Goal: Answer question/provide support

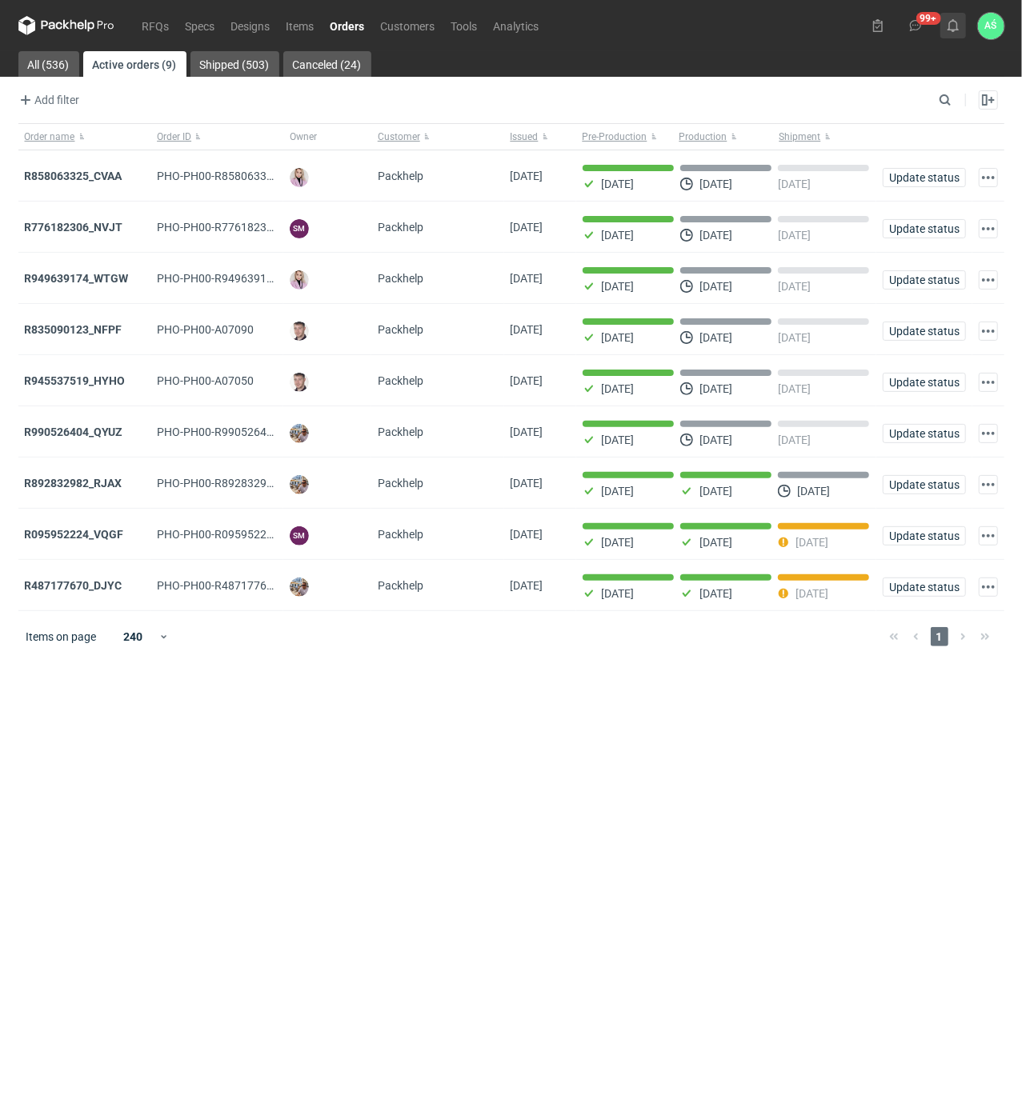
click at [945, 35] on button at bounding box center [953, 26] width 26 height 26
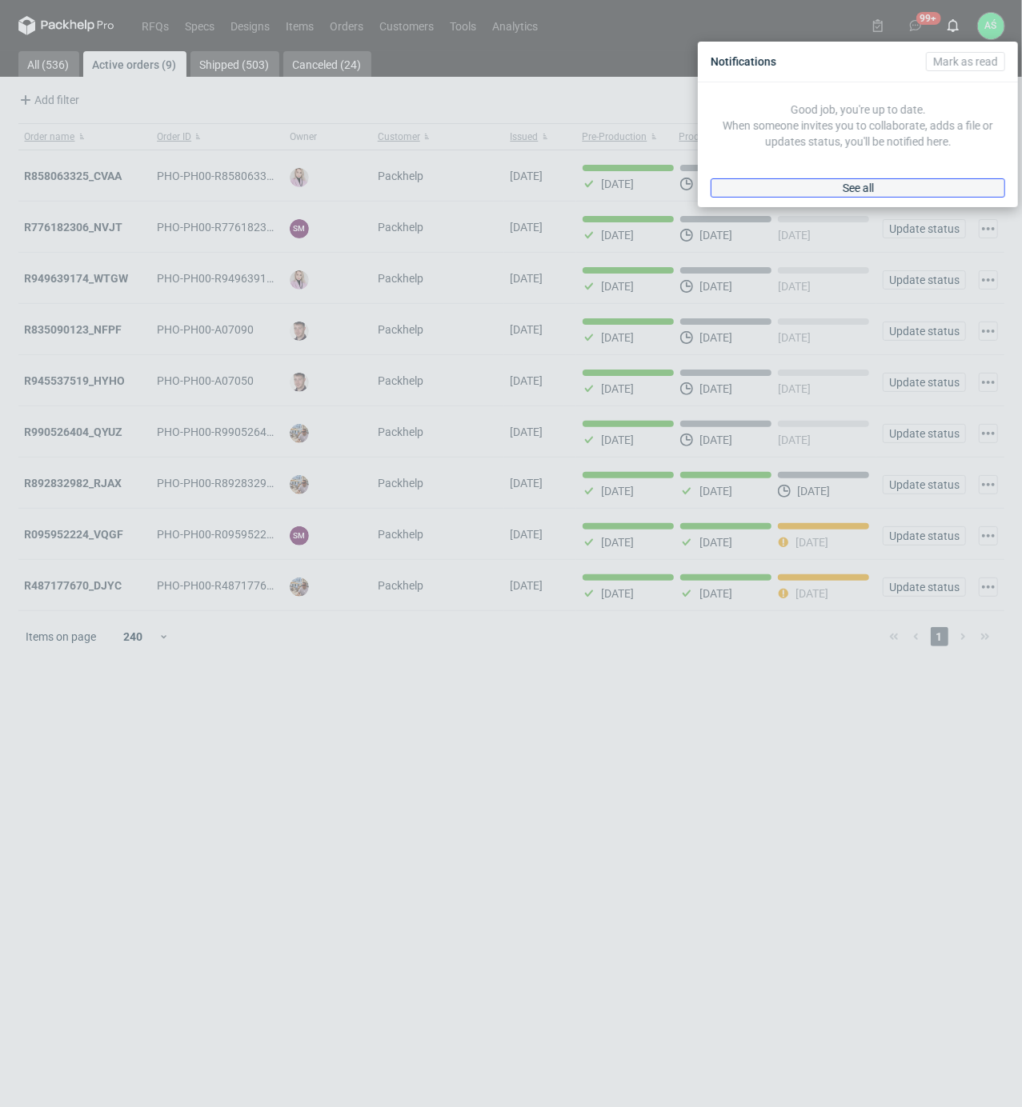
click at [867, 182] on span "See all" at bounding box center [858, 187] width 31 height 11
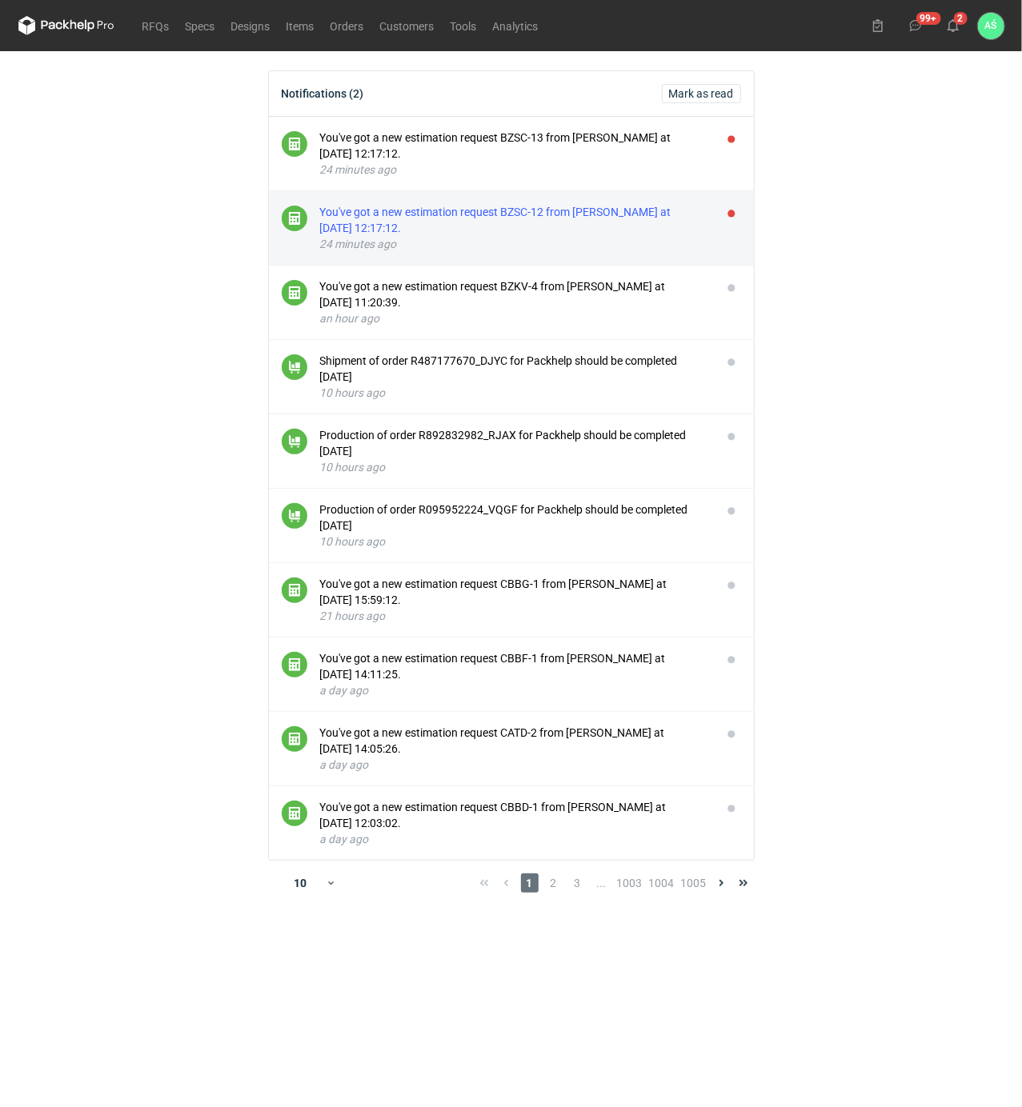
click at [590, 209] on div "You've got a new estimation request BZSC-12 from [PERSON_NAME] at [DATE] 12:17:…" at bounding box center [514, 220] width 389 height 32
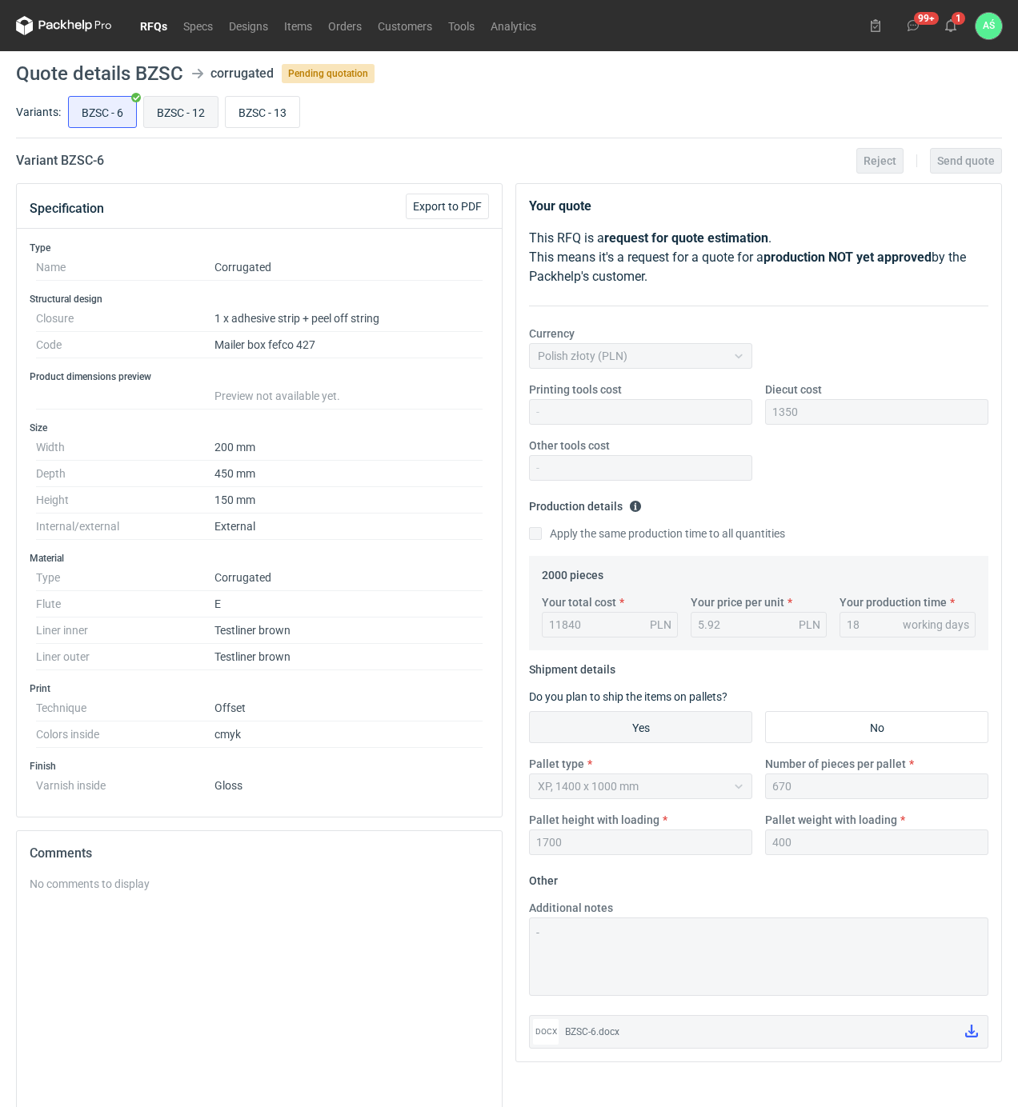
click at [164, 109] on input "BZSC - 12" at bounding box center [181, 112] width 74 height 30
radio input "true"
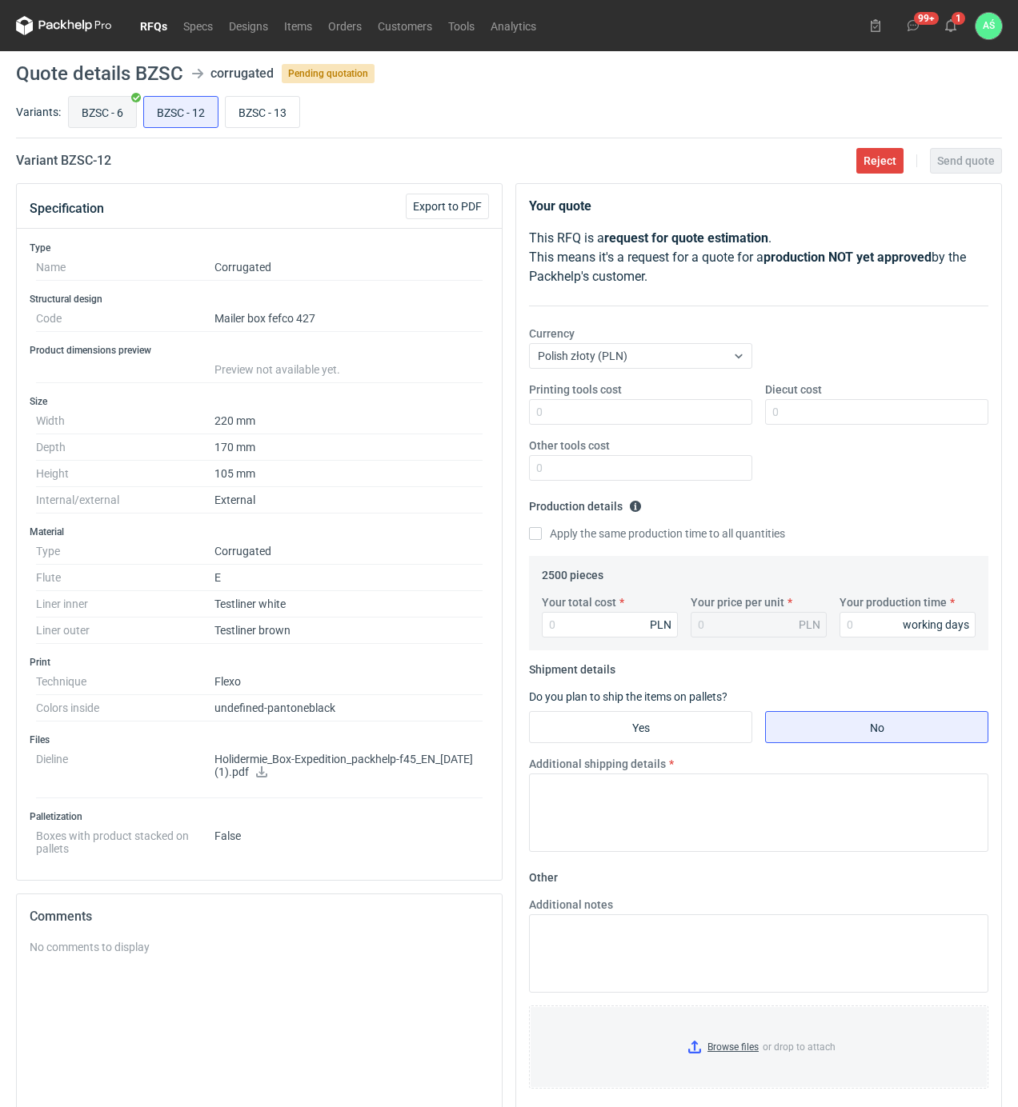
click at [106, 102] on input "BZSC - 6" at bounding box center [102, 112] width 67 height 30
radio input "true"
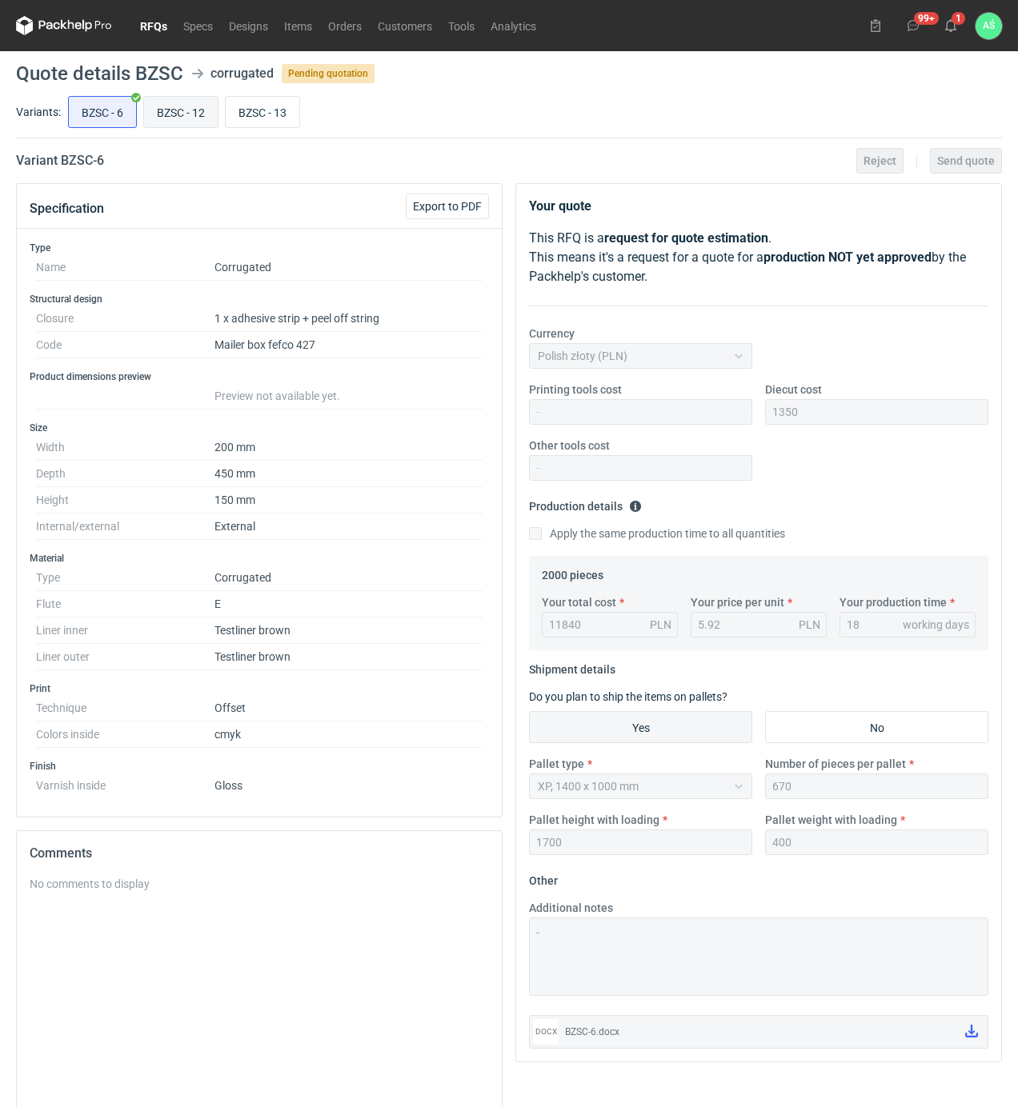
click at [200, 104] on input "BZSC - 12" at bounding box center [181, 112] width 74 height 30
radio input "true"
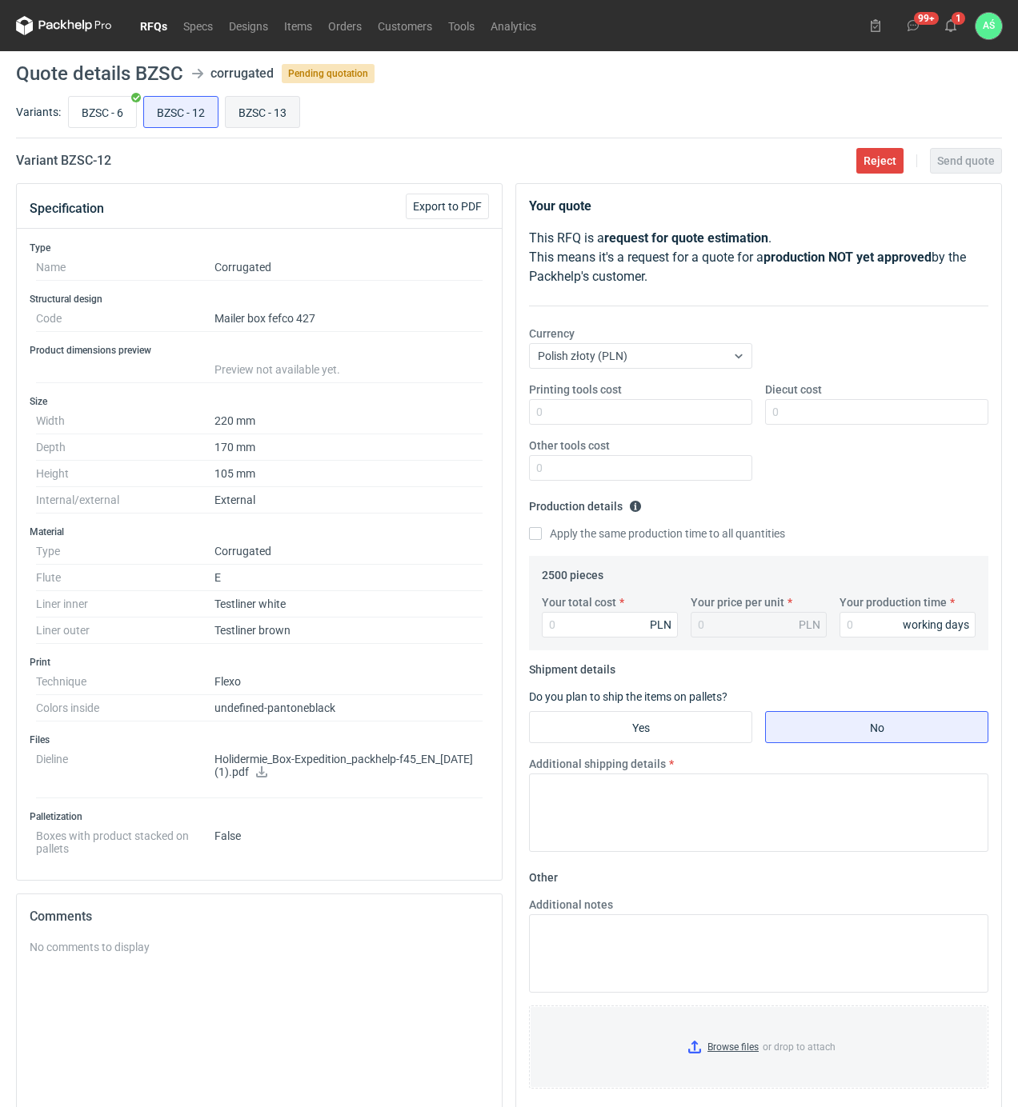
click at [238, 110] on input "BZSC - 13" at bounding box center [263, 112] width 74 height 30
radio input "true"
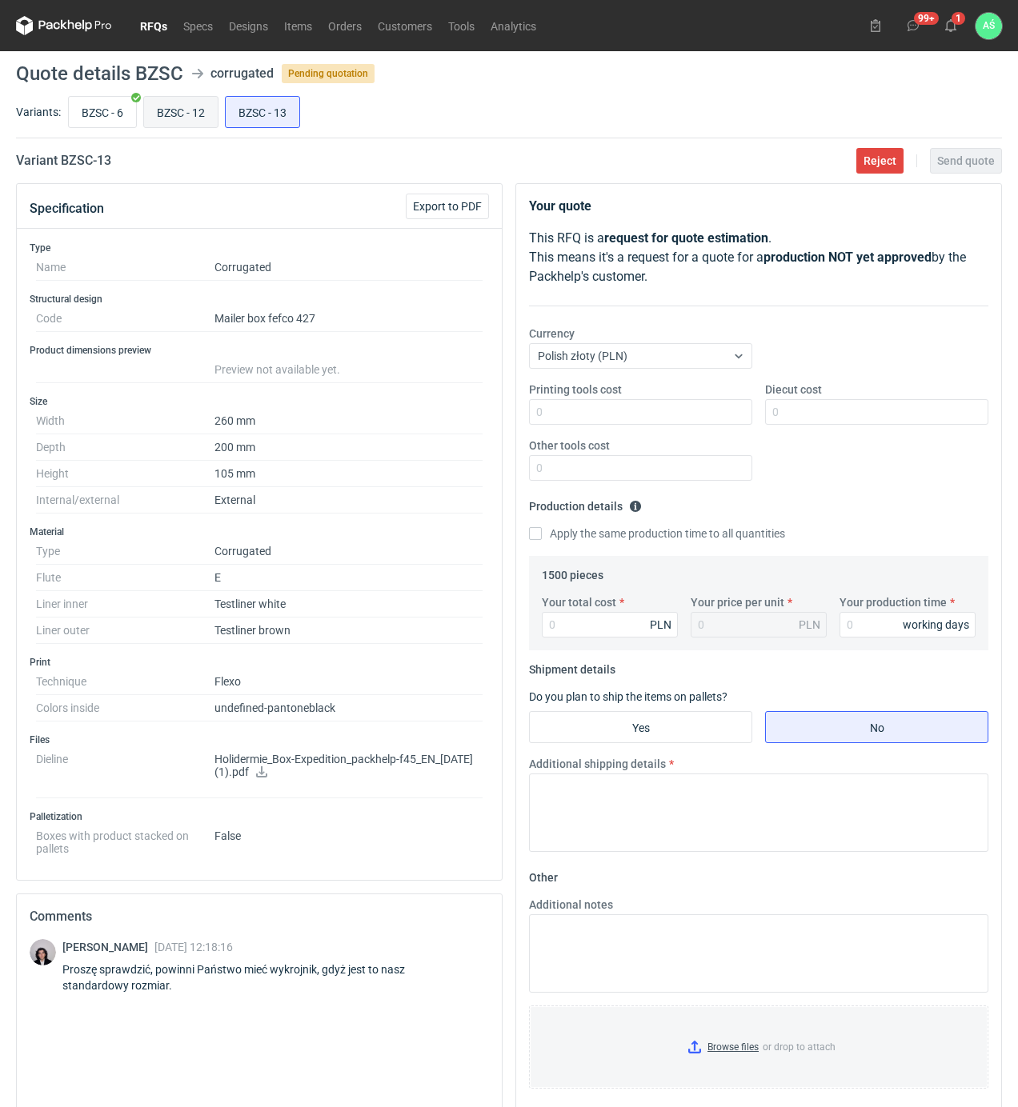
click at [190, 109] on input "BZSC - 12" at bounding box center [181, 112] width 74 height 30
radio input "true"
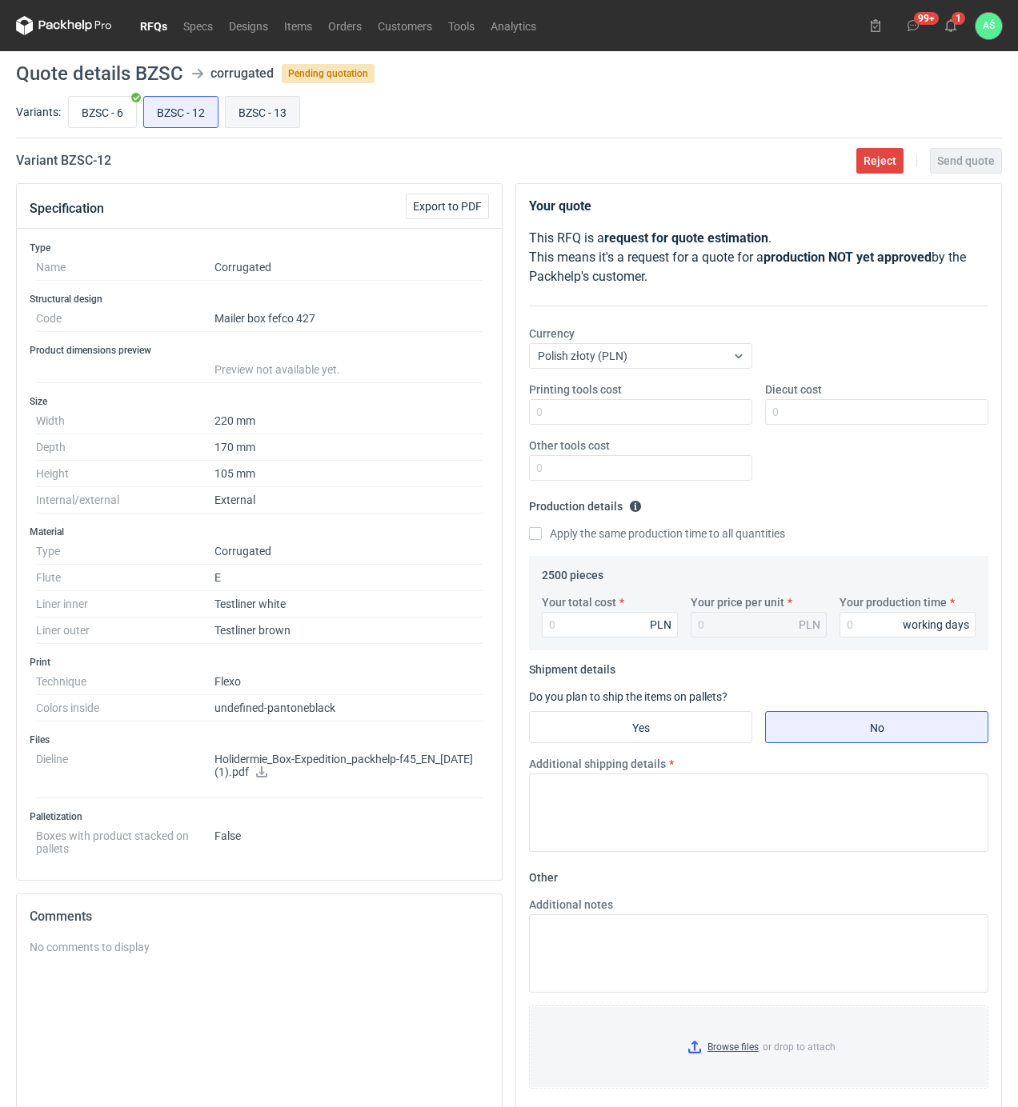
click at [238, 106] on input "BZSC - 13" at bounding box center [263, 112] width 74 height 30
radio input "true"
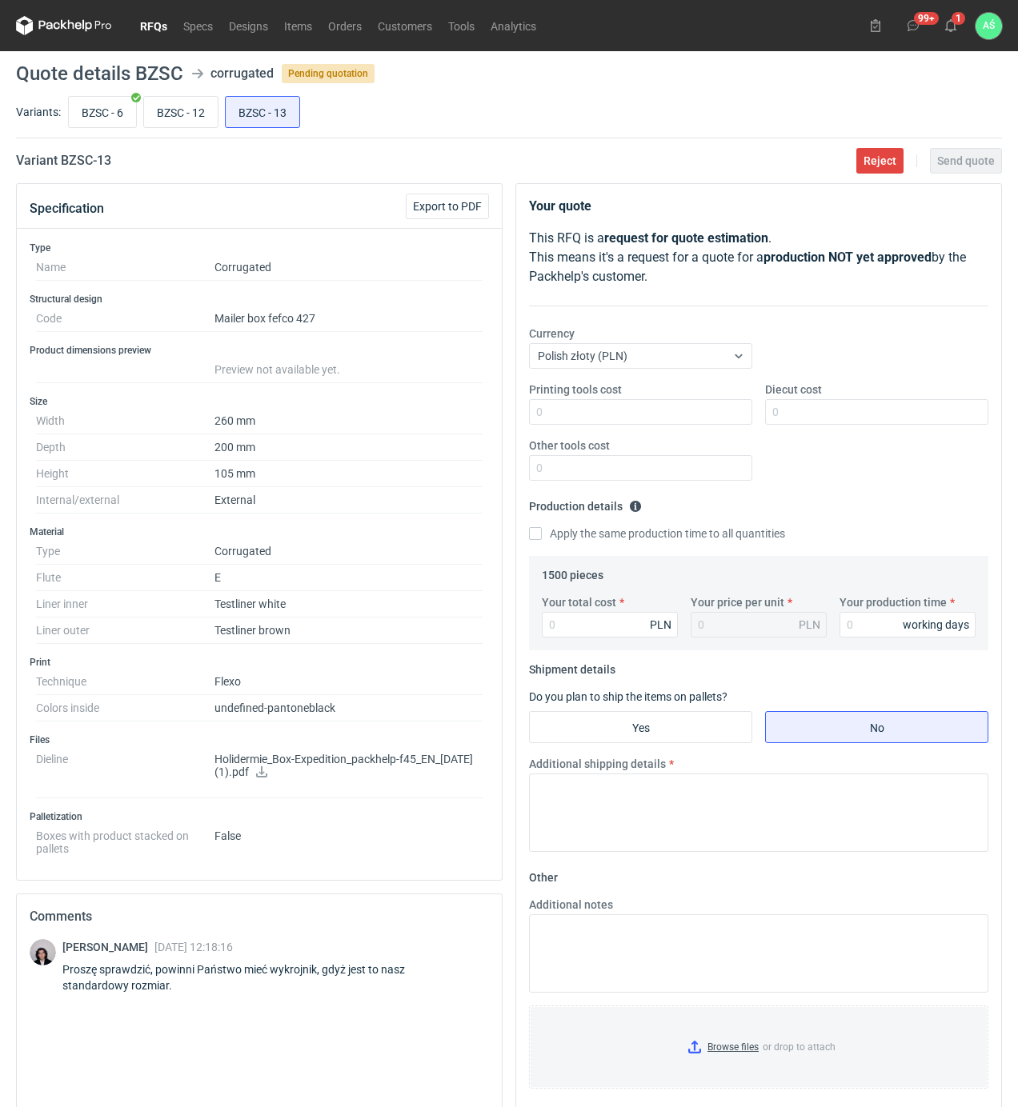
click at [268, 771] on icon at bounding box center [261, 772] width 13 height 11
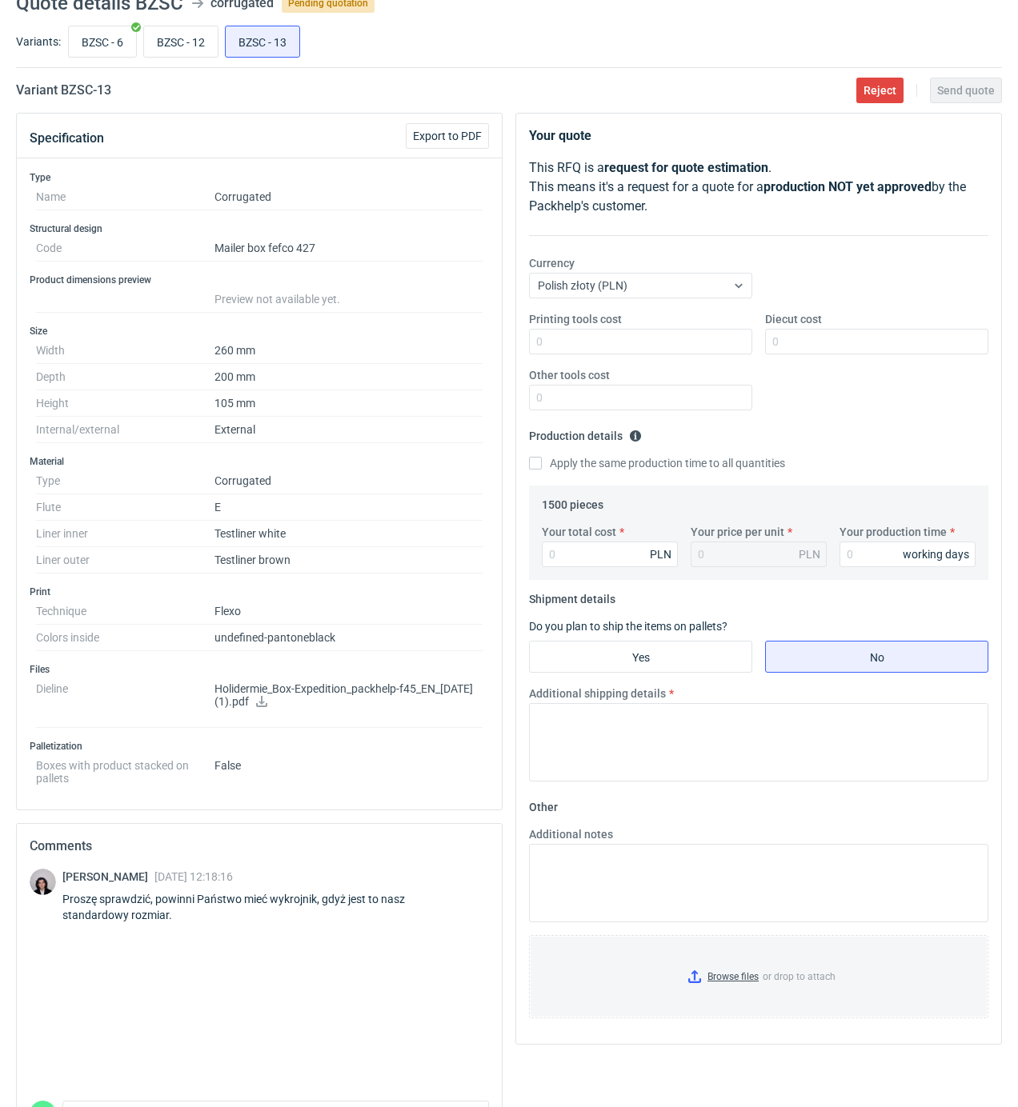
scroll to position [106, 0]
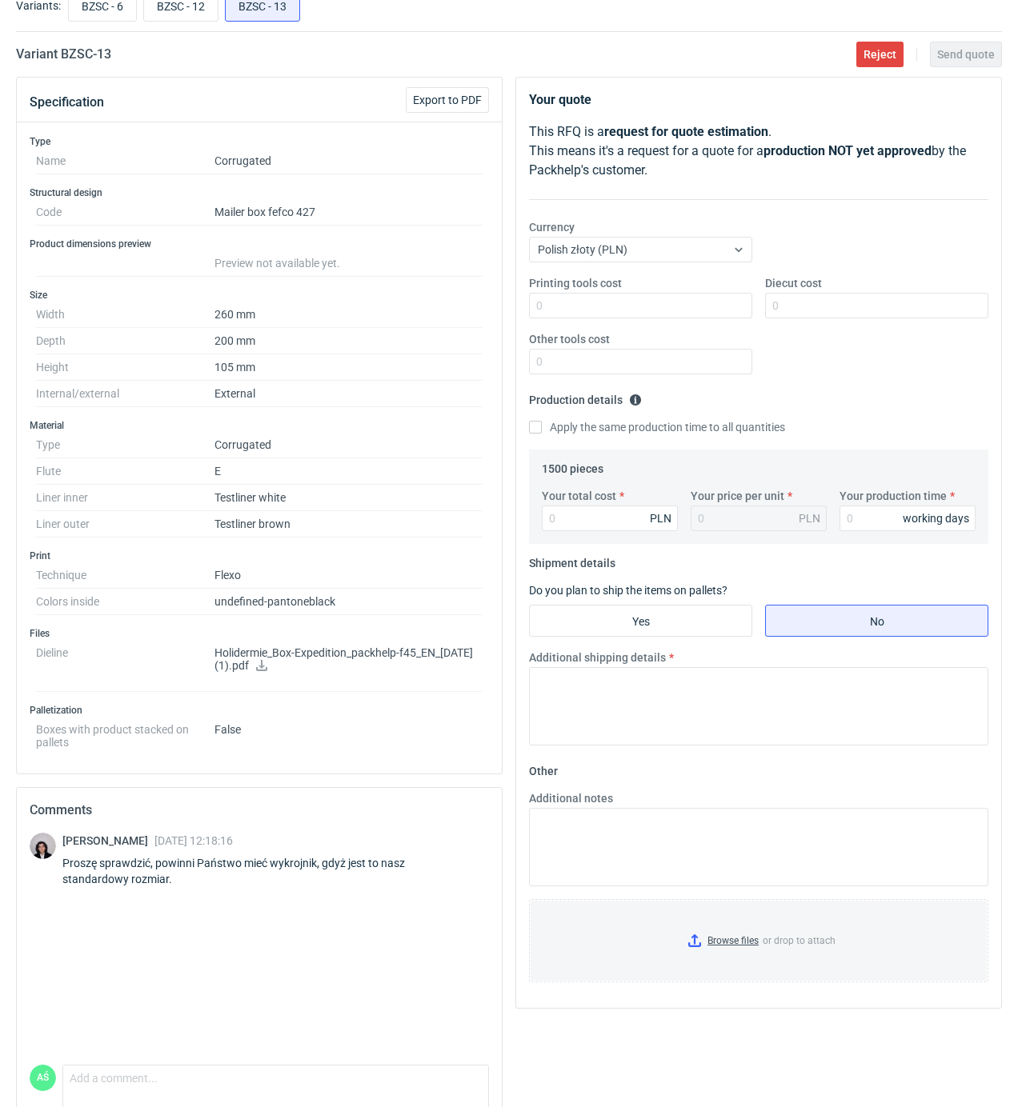
click at [86, 1063] on div "[PERSON_NAME] [DATE] 12:18:16 Proszę sprawdzić, powinni Państwo mieć wykrojnik,…" at bounding box center [259, 949] width 459 height 232
click at [88, 1086] on textarea "Comment message" at bounding box center [275, 1083] width 425 height 34
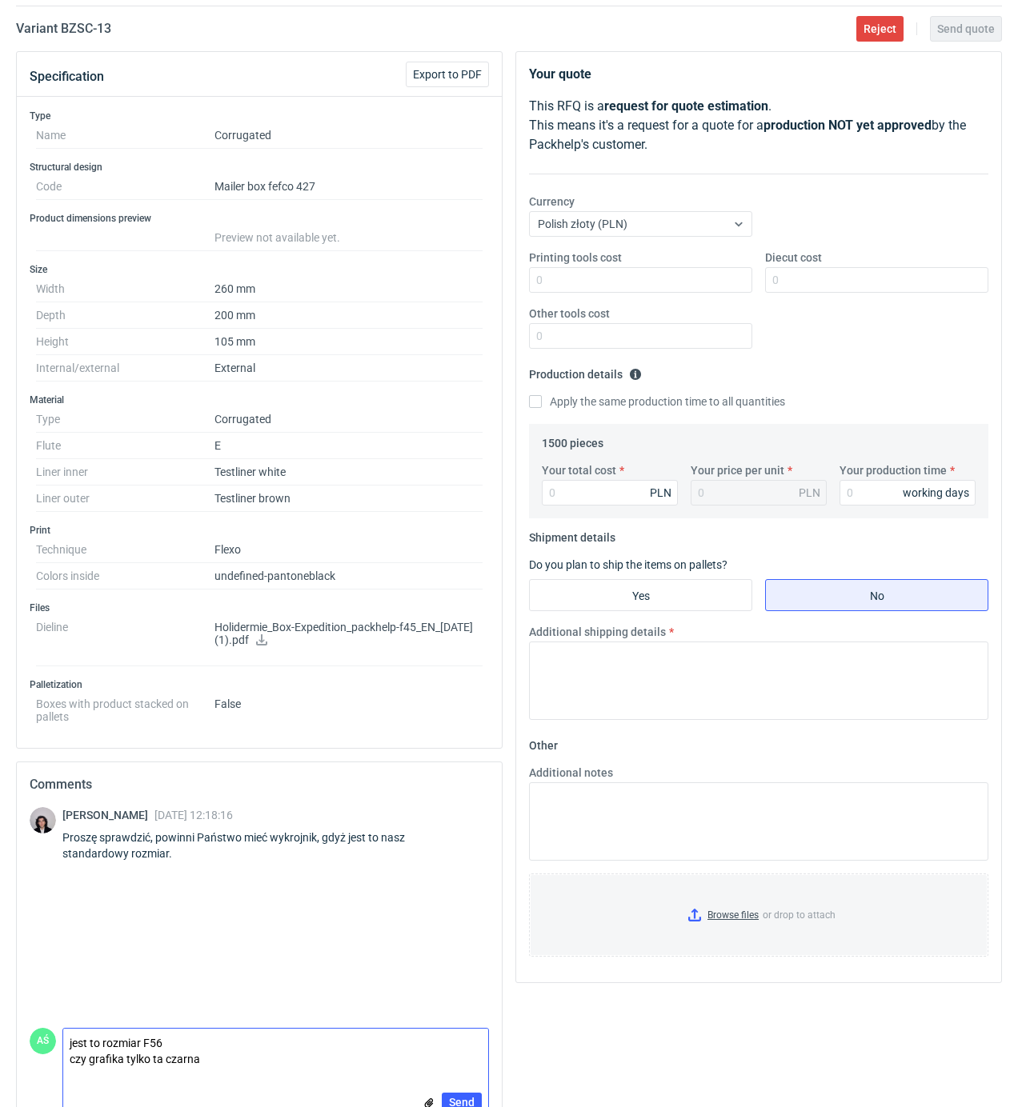
scroll to position [176, 0]
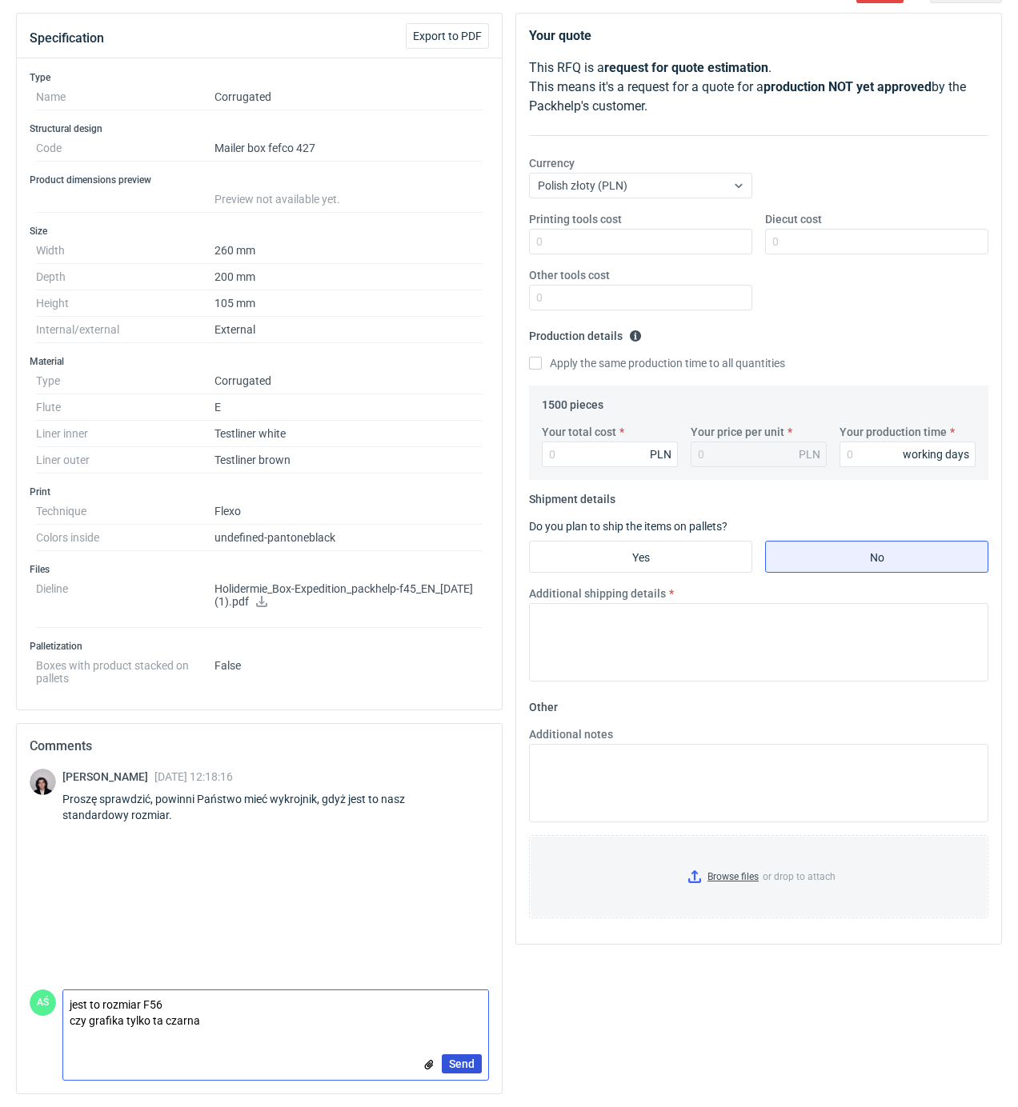
type textarea "jest to rozmiar F56 czy grafika tylko ta czarna"
click at [465, 1071] on button "Send" at bounding box center [462, 1064] width 40 height 19
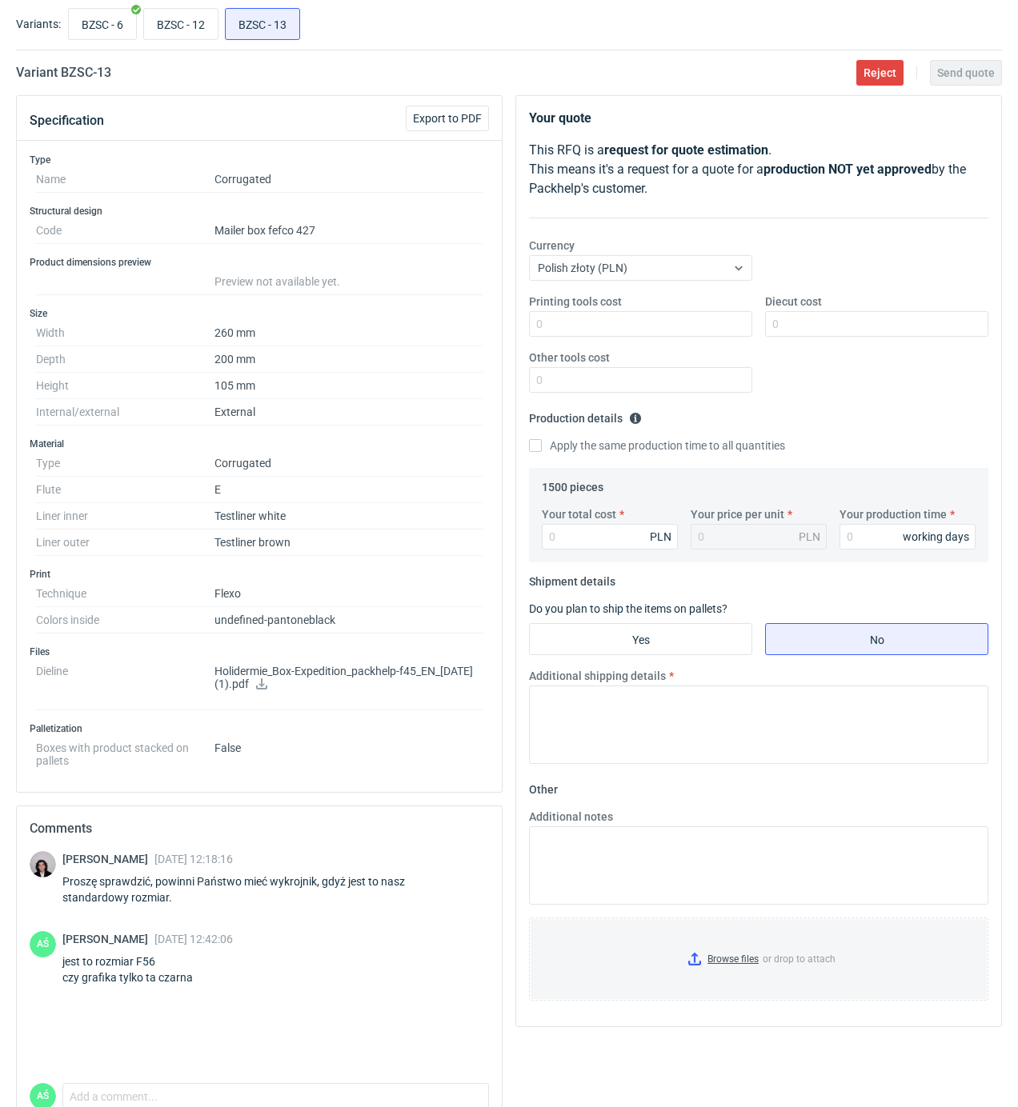
scroll to position [0, 0]
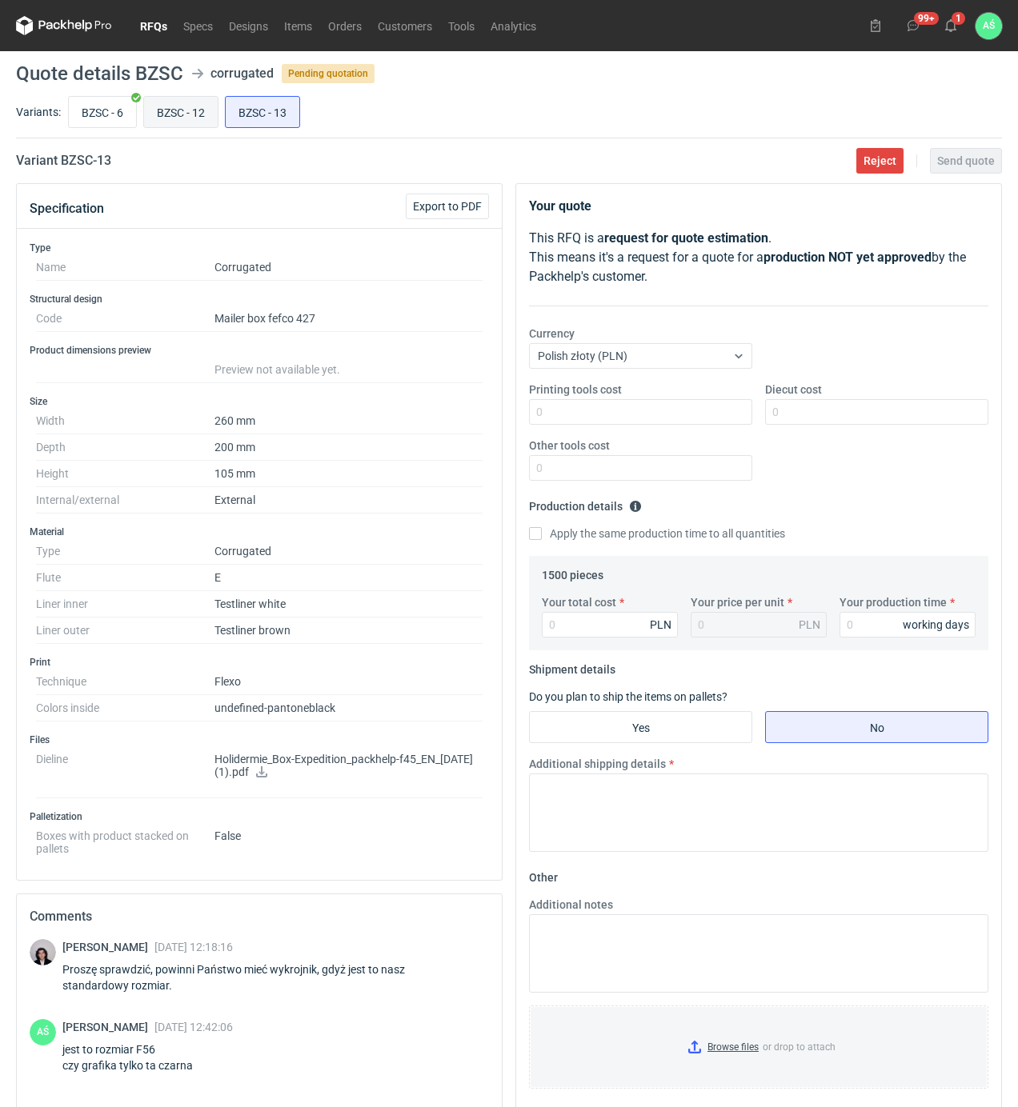
click at [189, 112] on input "BZSC - 12" at bounding box center [181, 112] width 74 height 30
radio input "true"
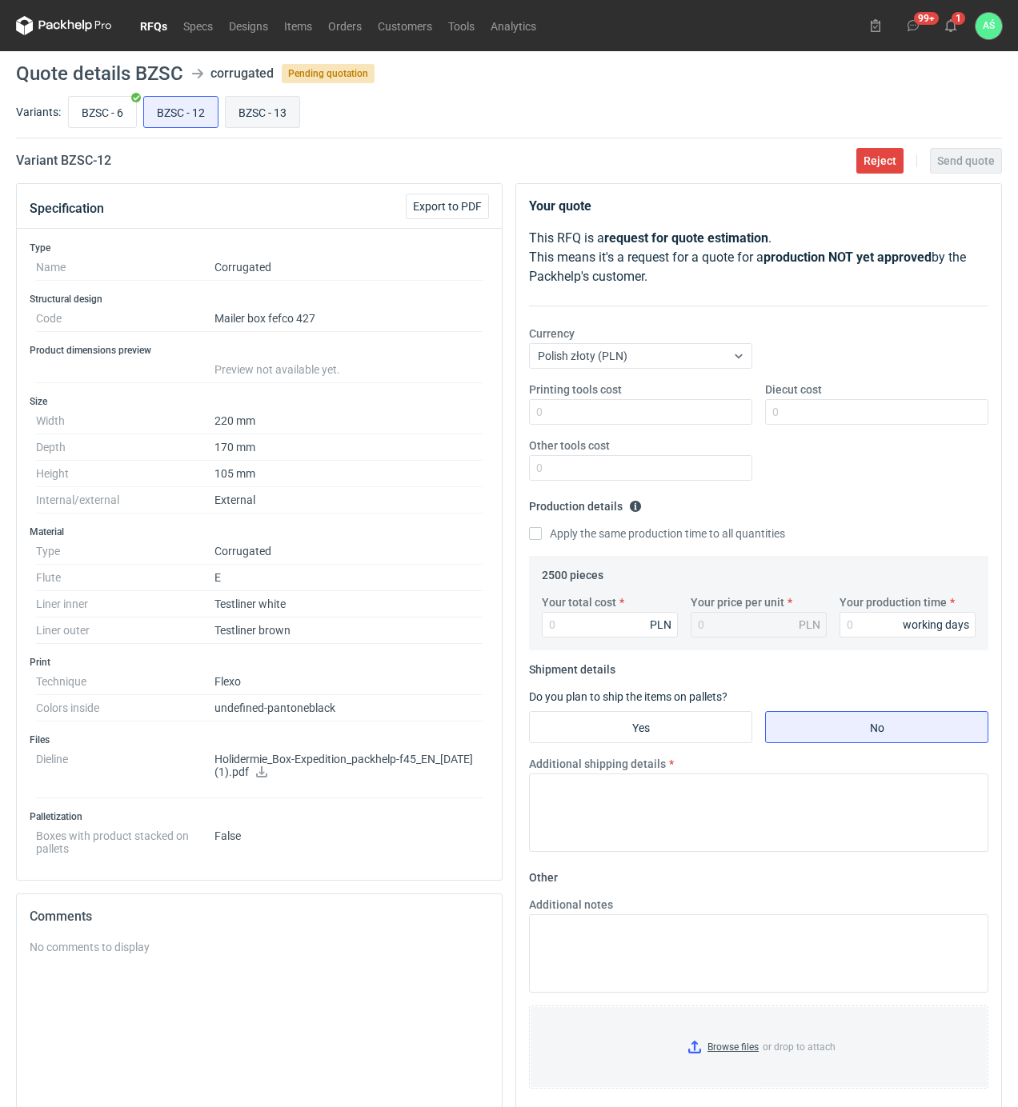
click at [286, 128] on label "BZSC - 13" at bounding box center [262, 112] width 75 height 32
click at [286, 127] on input "BZSC - 13" at bounding box center [263, 112] width 74 height 30
radio input "true"
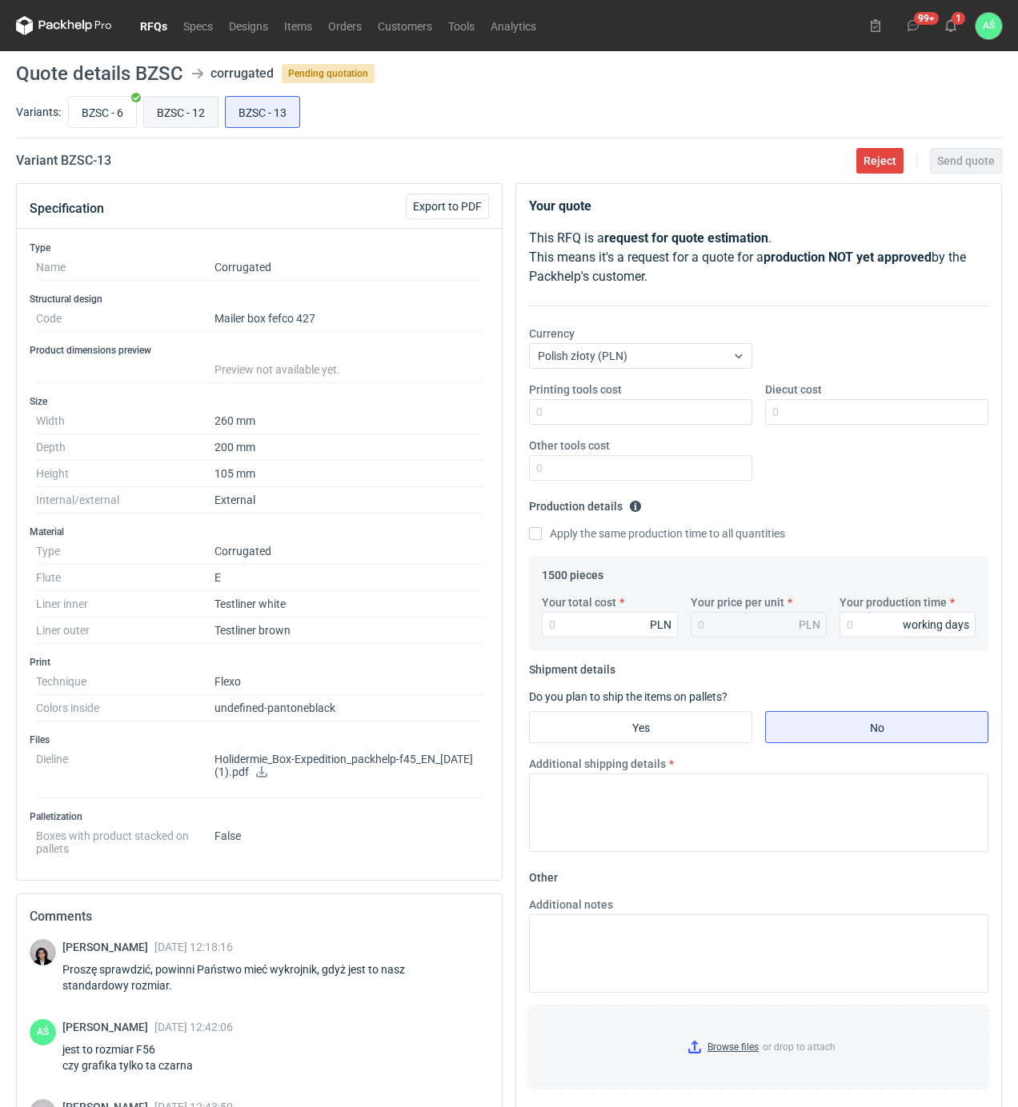
click at [184, 120] on input "BZSC - 12" at bounding box center [181, 112] width 74 height 30
radio input "true"
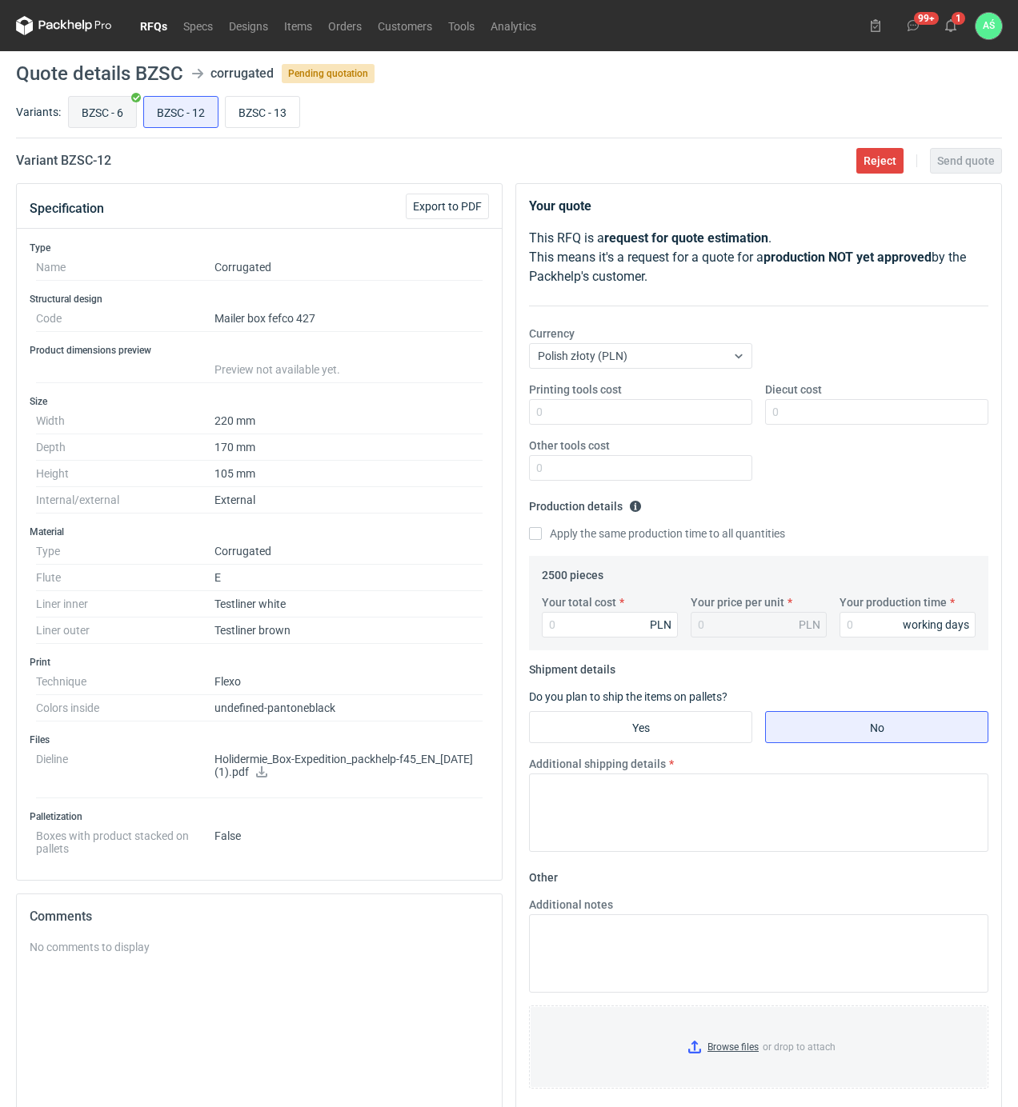
click at [97, 106] on input "BZSC - 6" at bounding box center [102, 112] width 67 height 30
radio input "true"
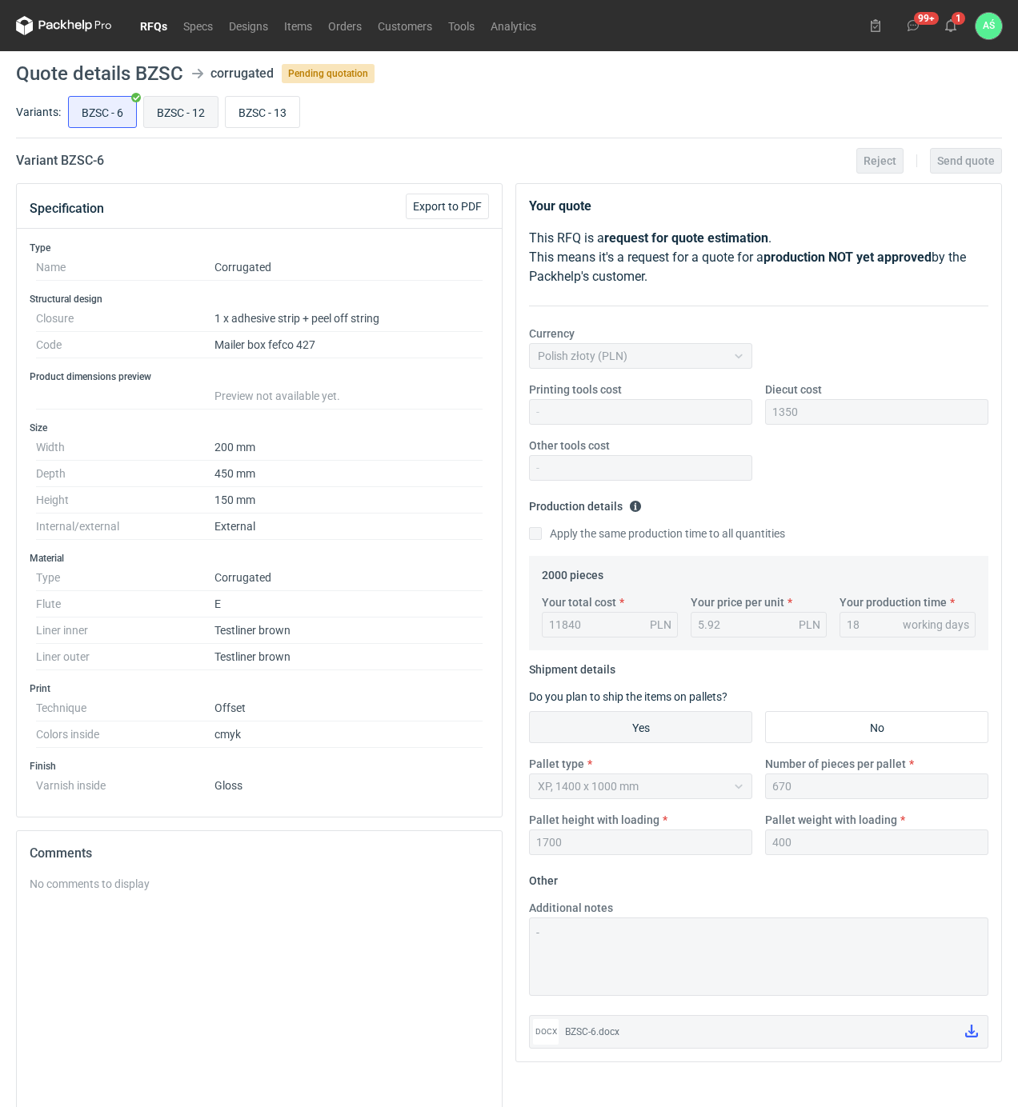
click at [161, 100] on input "BZSC - 12" at bounding box center [181, 112] width 74 height 30
radio input "true"
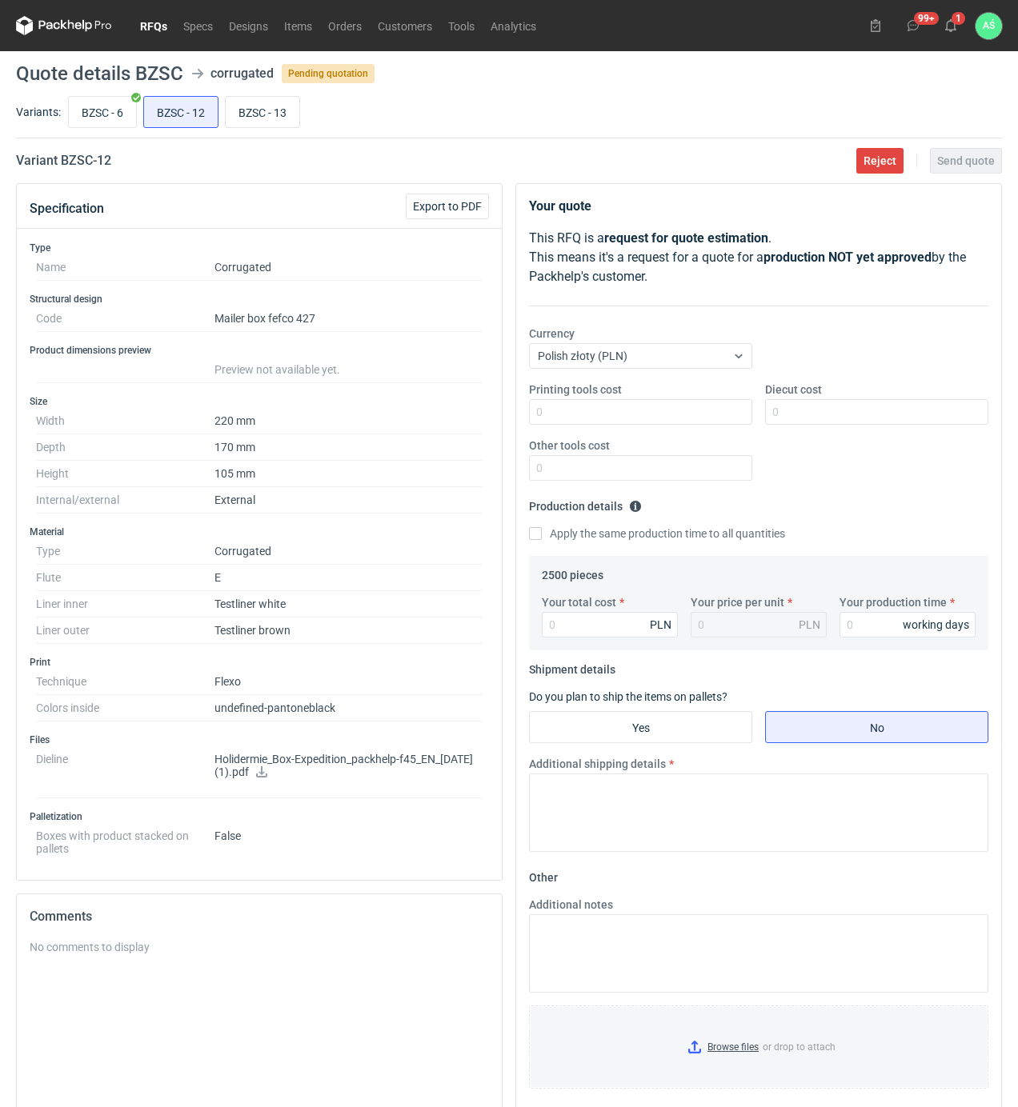
click at [268, 775] on icon at bounding box center [261, 772] width 13 height 11
click at [676, 414] on input "Printing tools cost" at bounding box center [640, 412] width 223 height 26
type input "900"
type input "1350"
type input "5350"
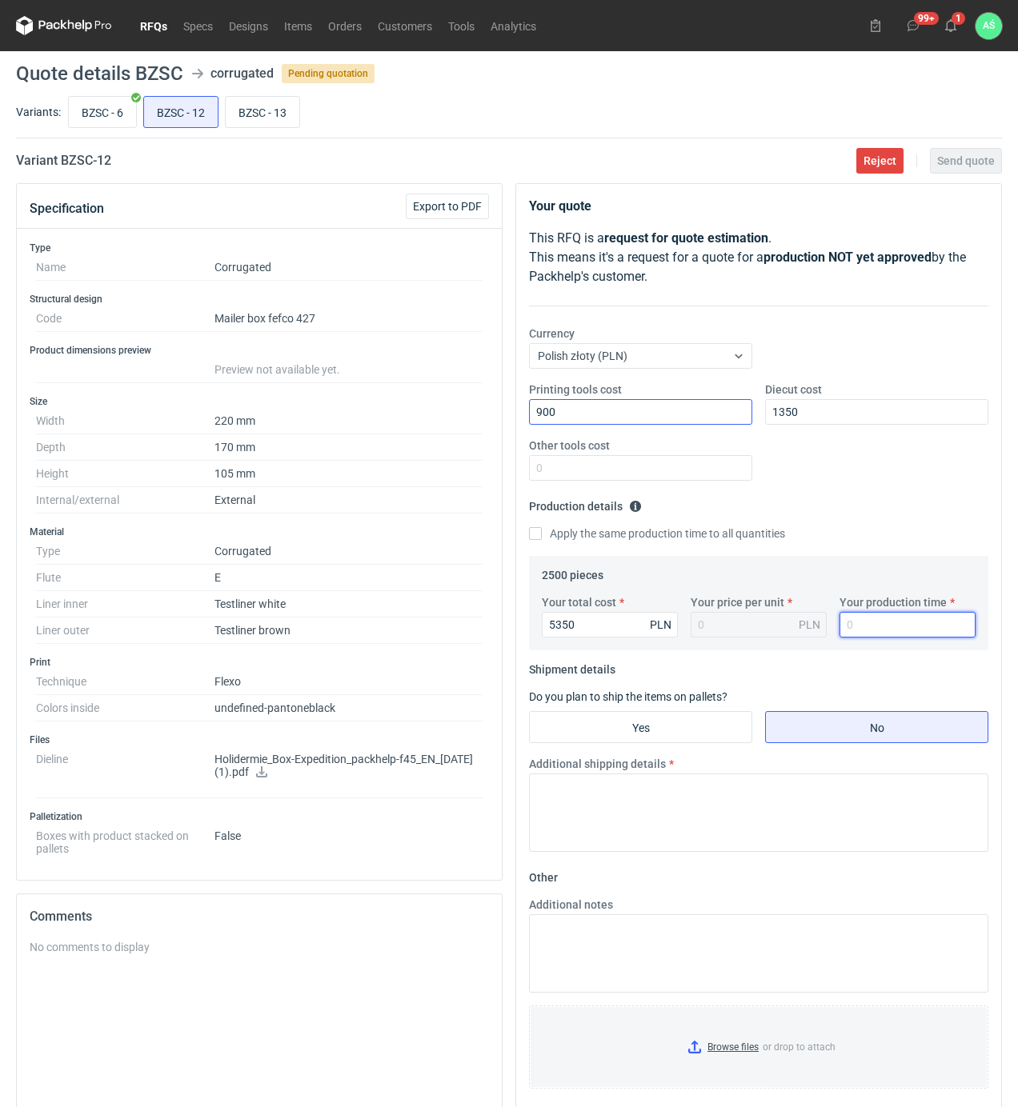
type input "2.14"
type input "15"
click at [638, 724] on input "Yes" at bounding box center [641, 727] width 222 height 30
radio input "true"
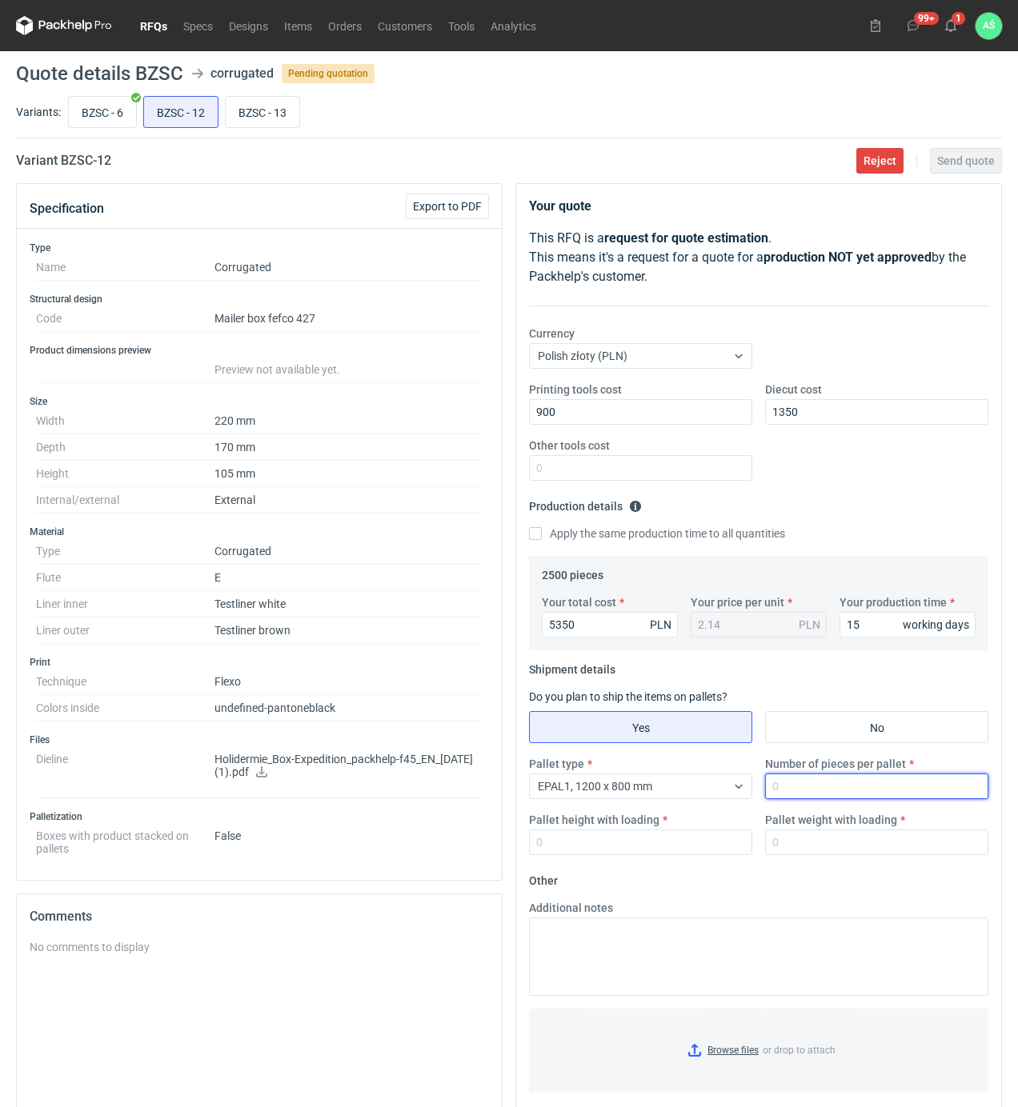
click at [788, 783] on input "Number of pieces per pallet" at bounding box center [876, 787] width 223 height 26
type input "1250"
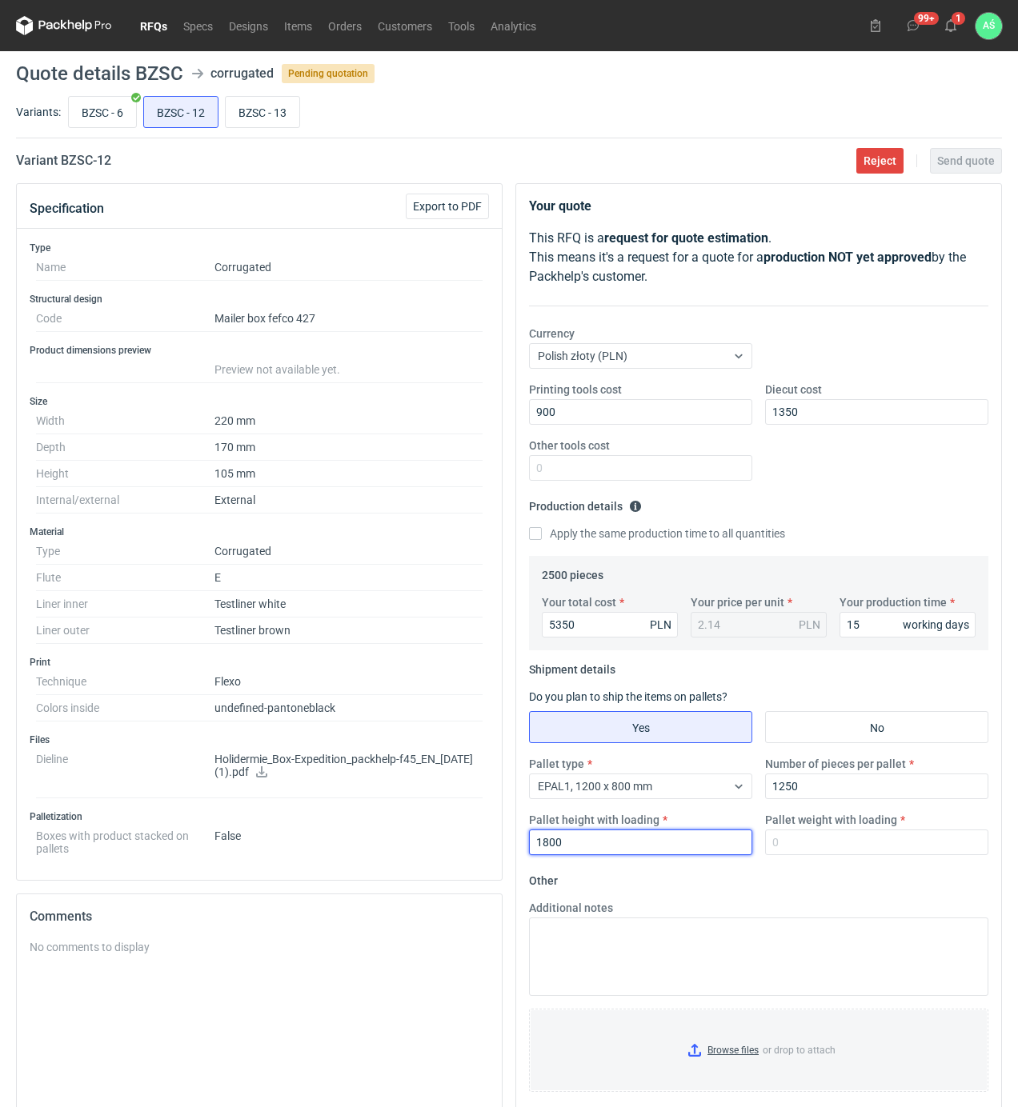
type input "1800"
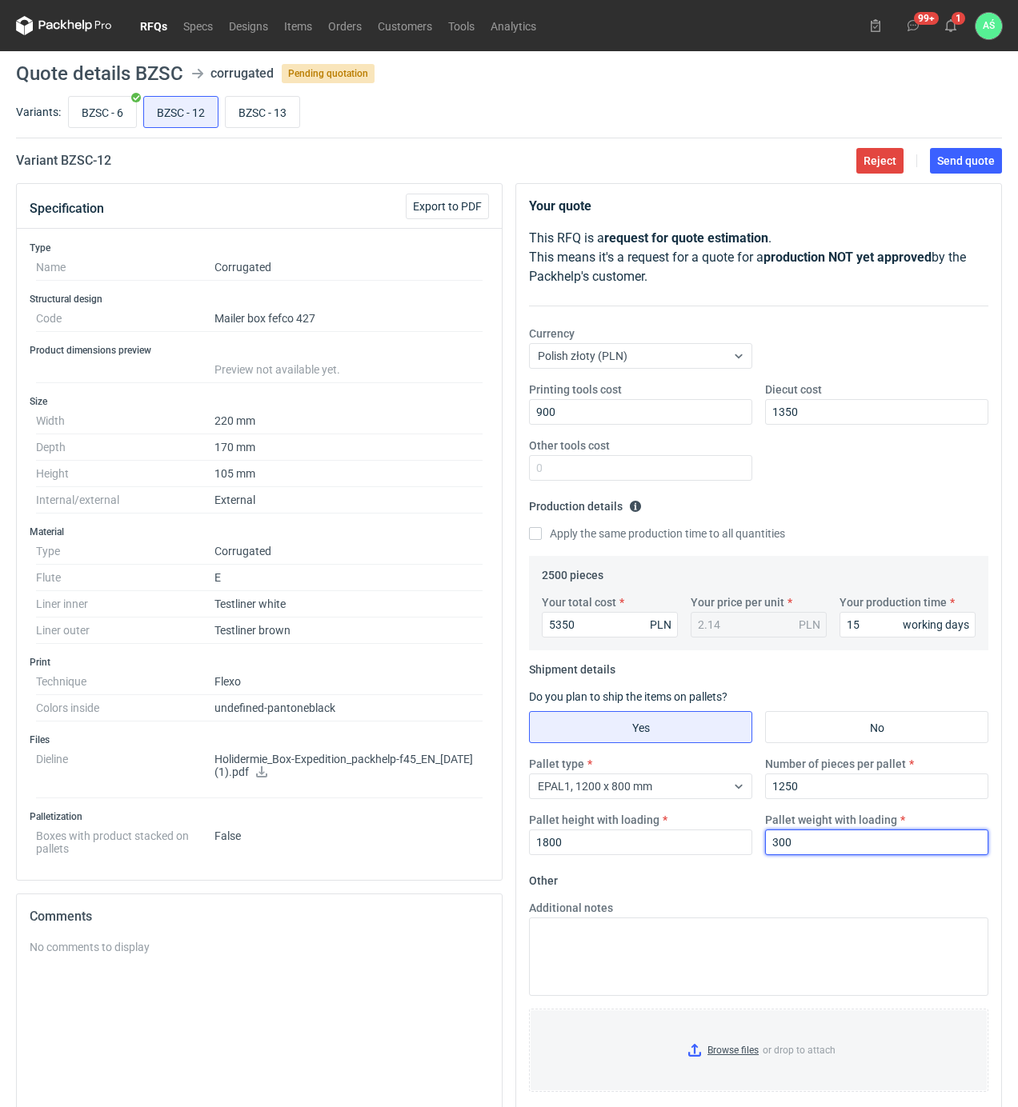
type input "300"
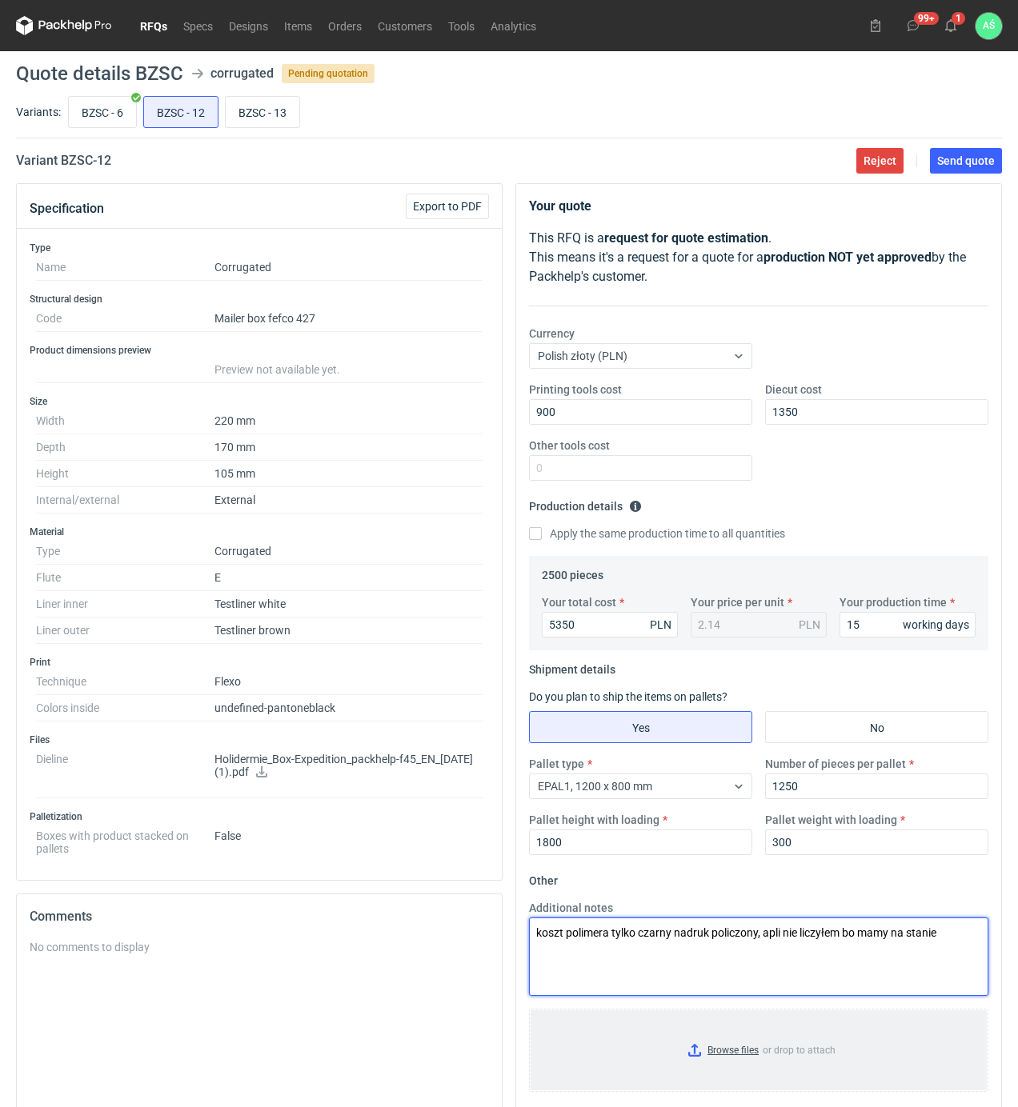
type textarea "koszt polimera tylko czarny nadruk policzony, apli nie liczyłem bo mamy na stan…"
click at [735, 1056] on input "Browse files or drop to attach" at bounding box center [758, 1051] width 456 height 80
click at [976, 166] on button "Send quote" at bounding box center [966, 161] width 72 height 26
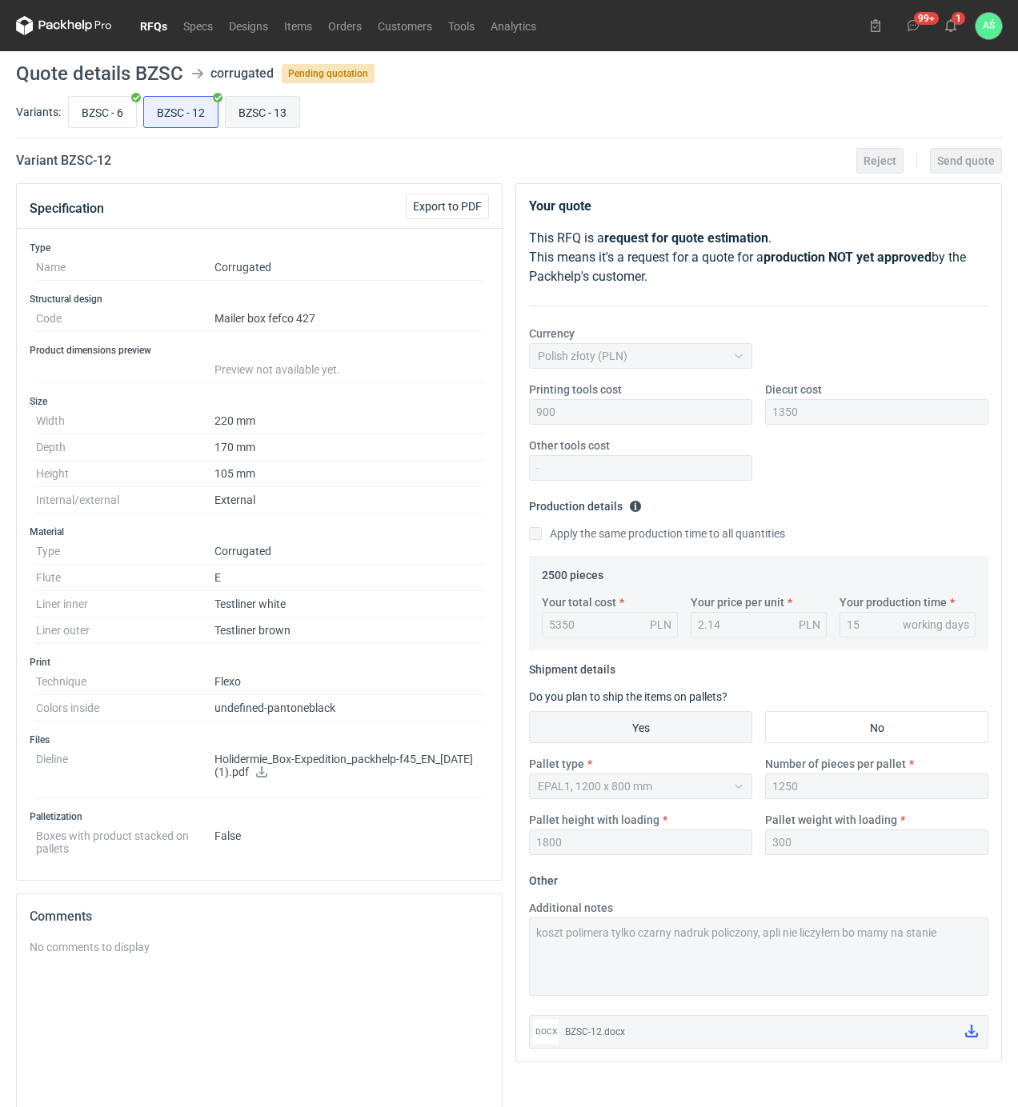
click at [254, 113] on input "BZSC - 13" at bounding box center [263, 112] width 74 height 30
radio input "true"
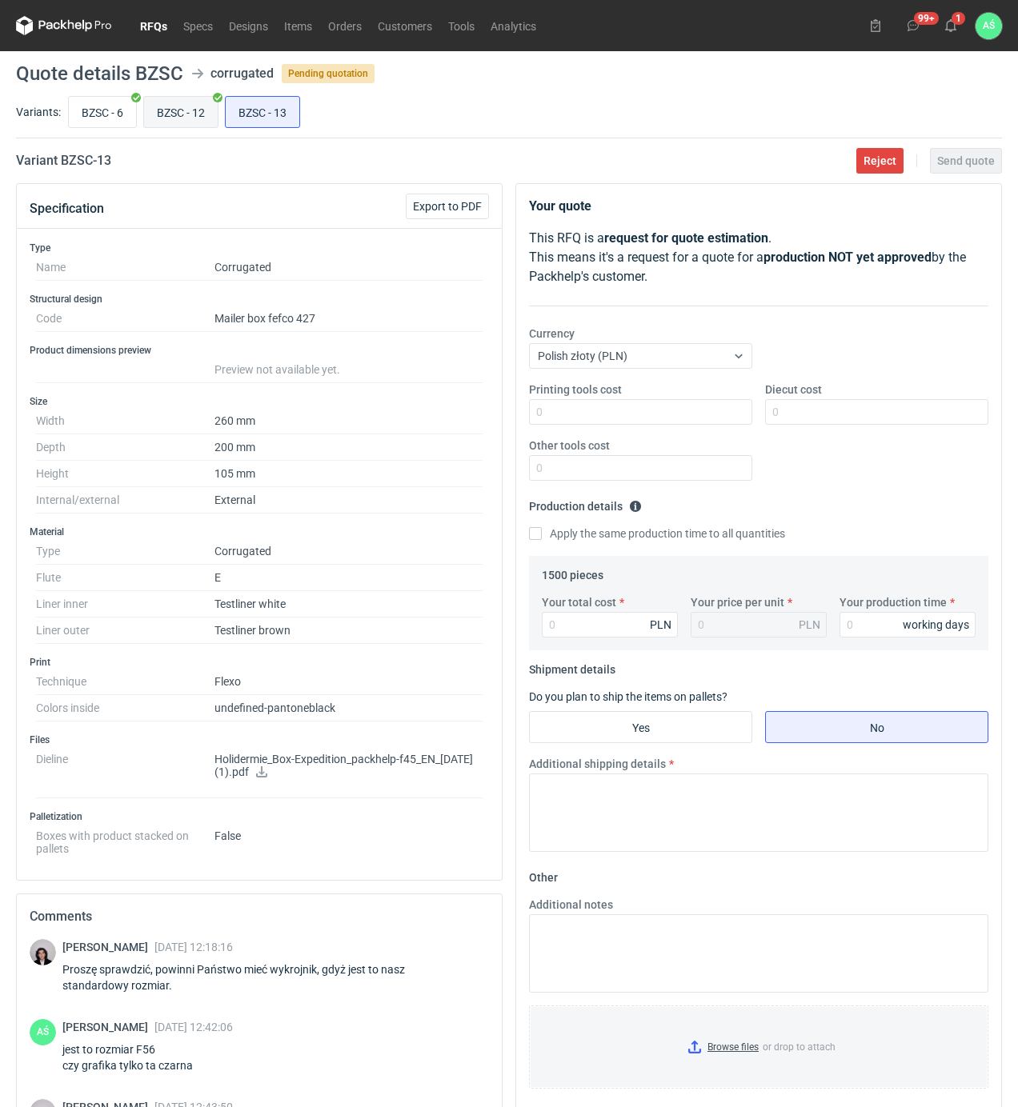
click at [181, 114] on input "BZSC - 12" at bounding box center [181, 112] width 74 height 30
radio input "true"
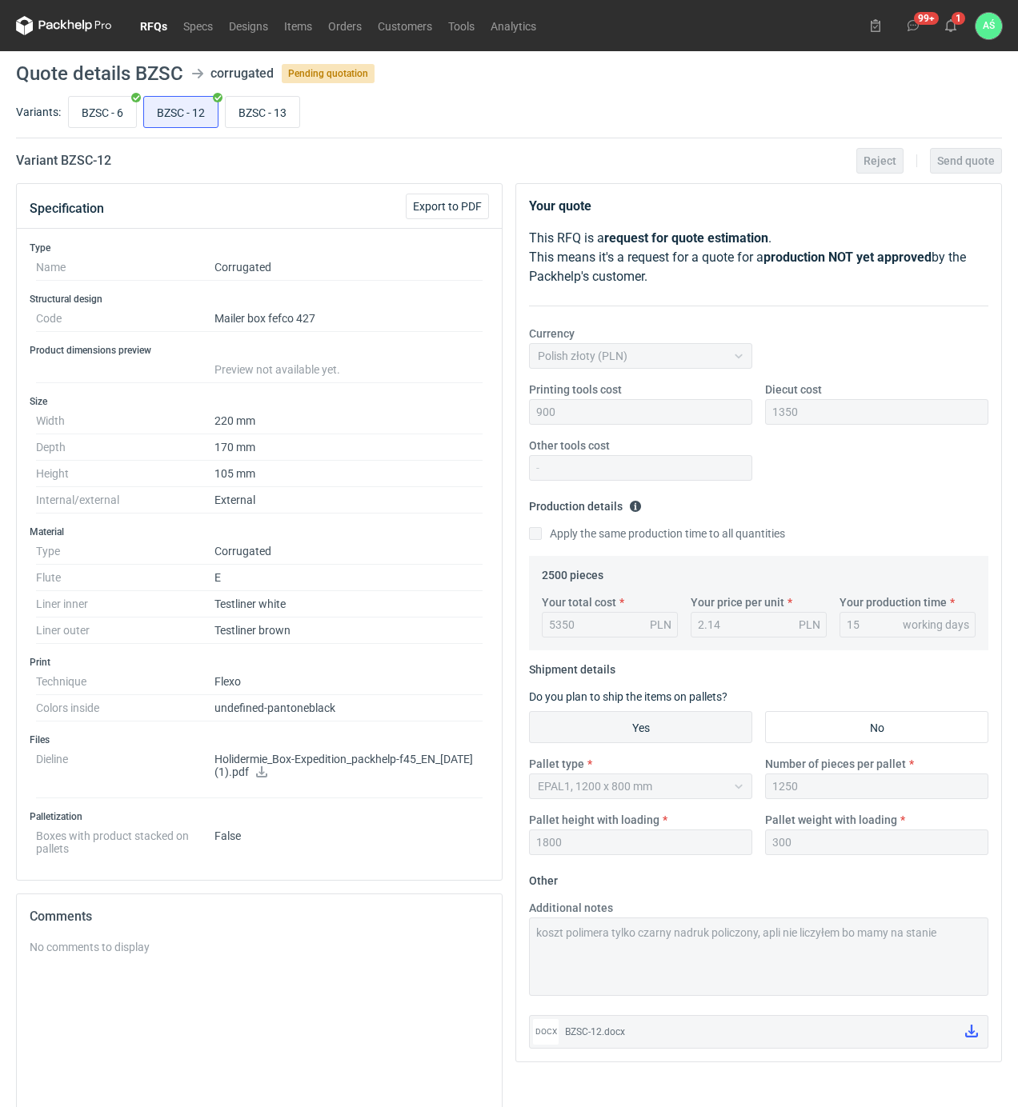
scroll to position [106, 0]
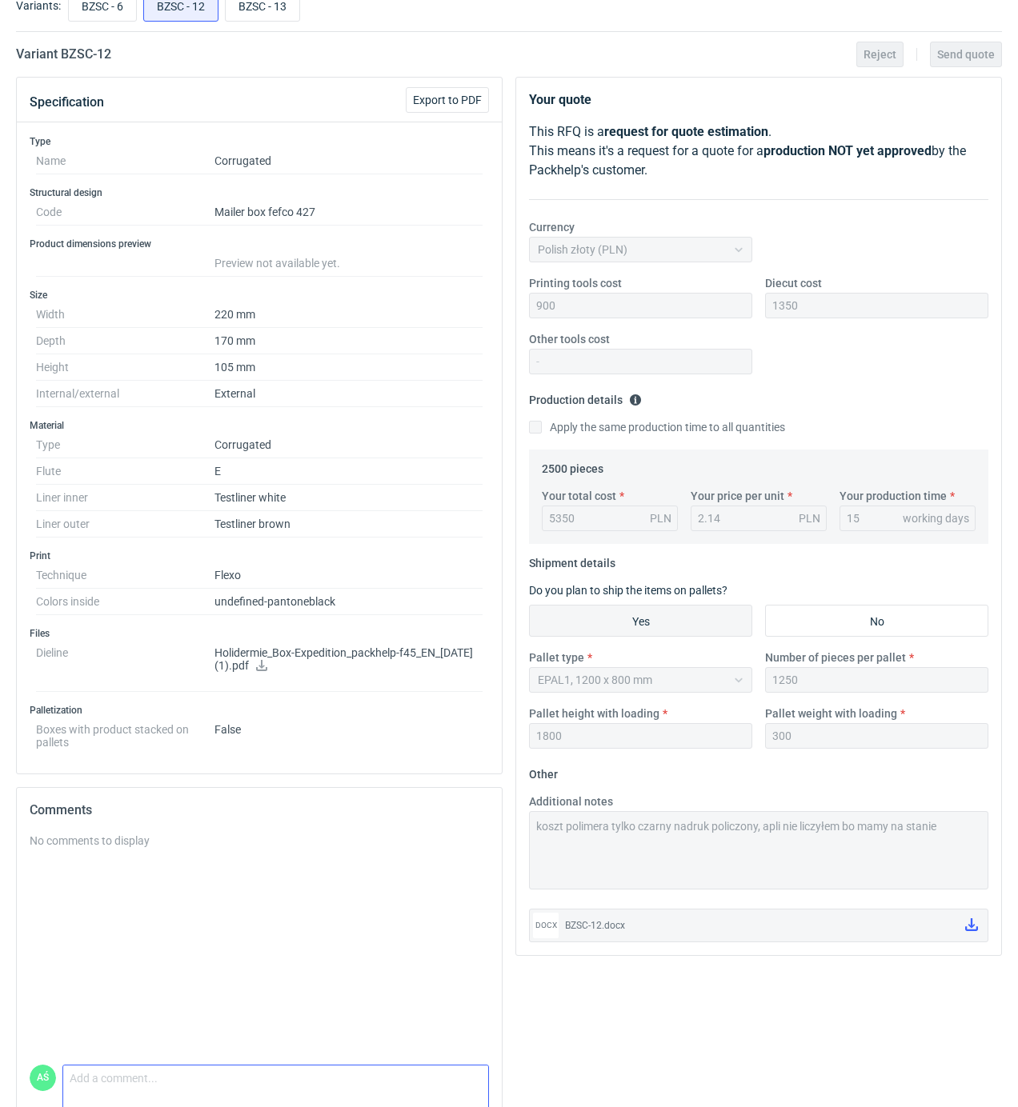
click at [133, 1077] on textarea "Comment message" at bounding box center [275, 1083] width 425 height 34
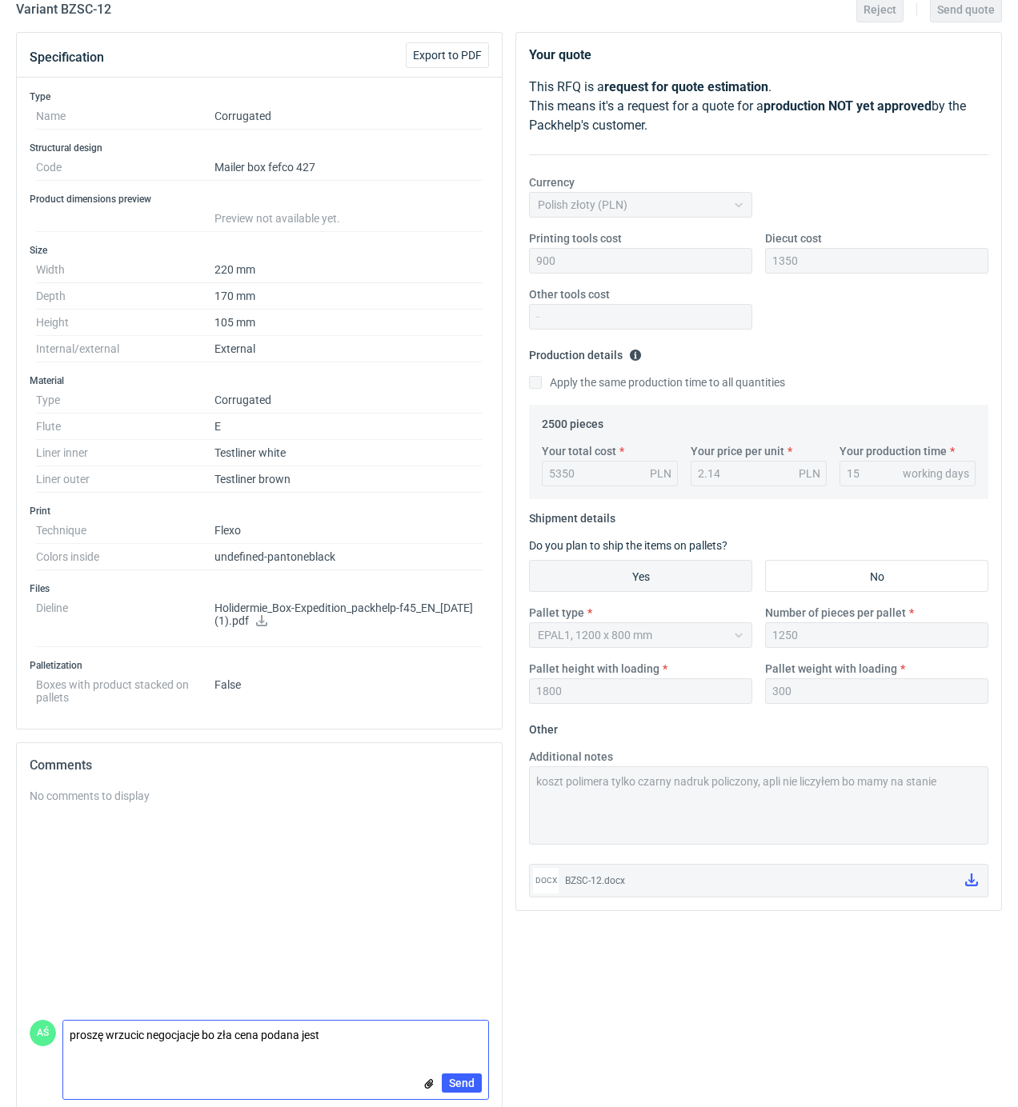
scroll to position [176, 0]
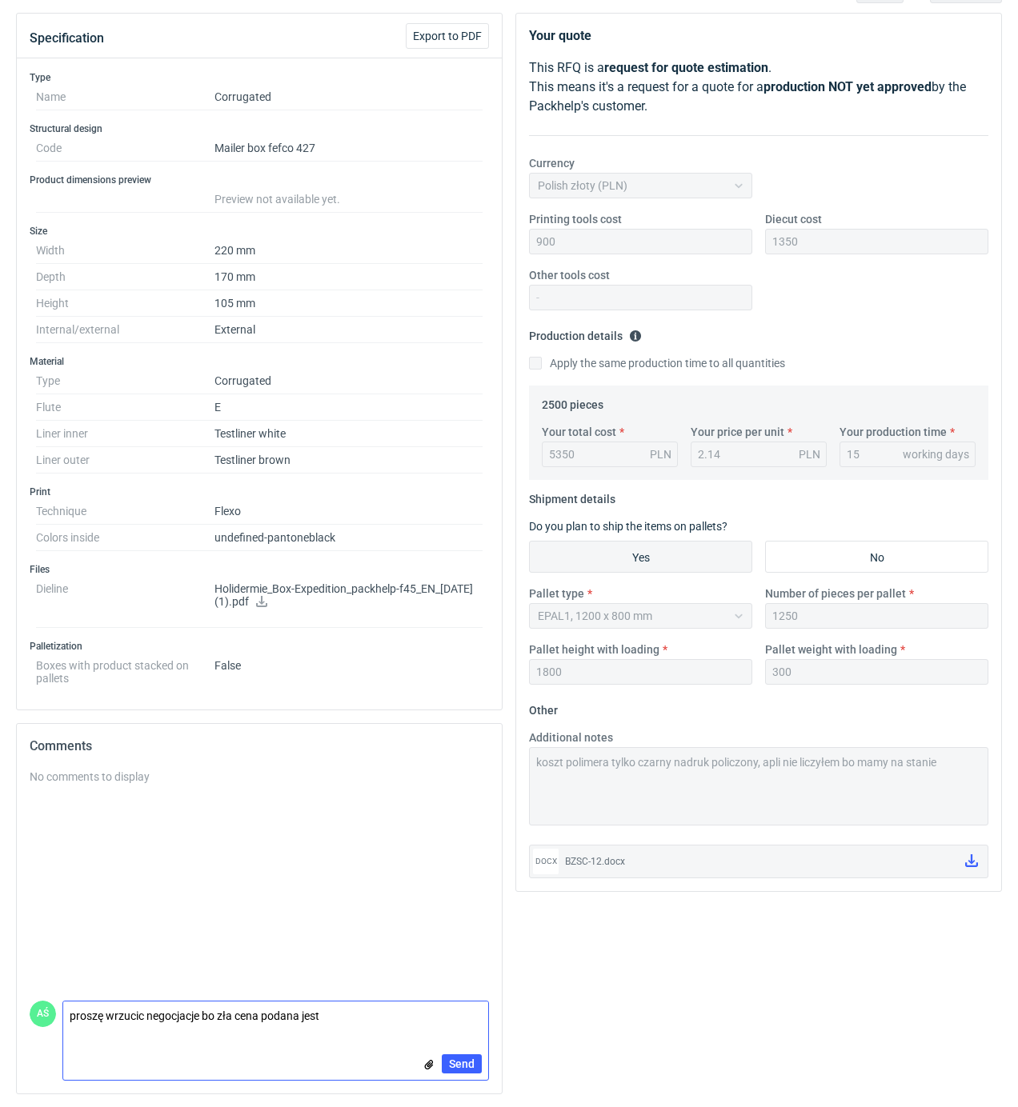
type textarea "proszę wrzucic negocjacje bo zła cena podana jest"
click at [458, 1073] on div "Send" at bounding box center [275, 1064] width 425 height 32
click at [466, 1063] on span "Send" at bounding box center [462, 1064] width 26 height 11
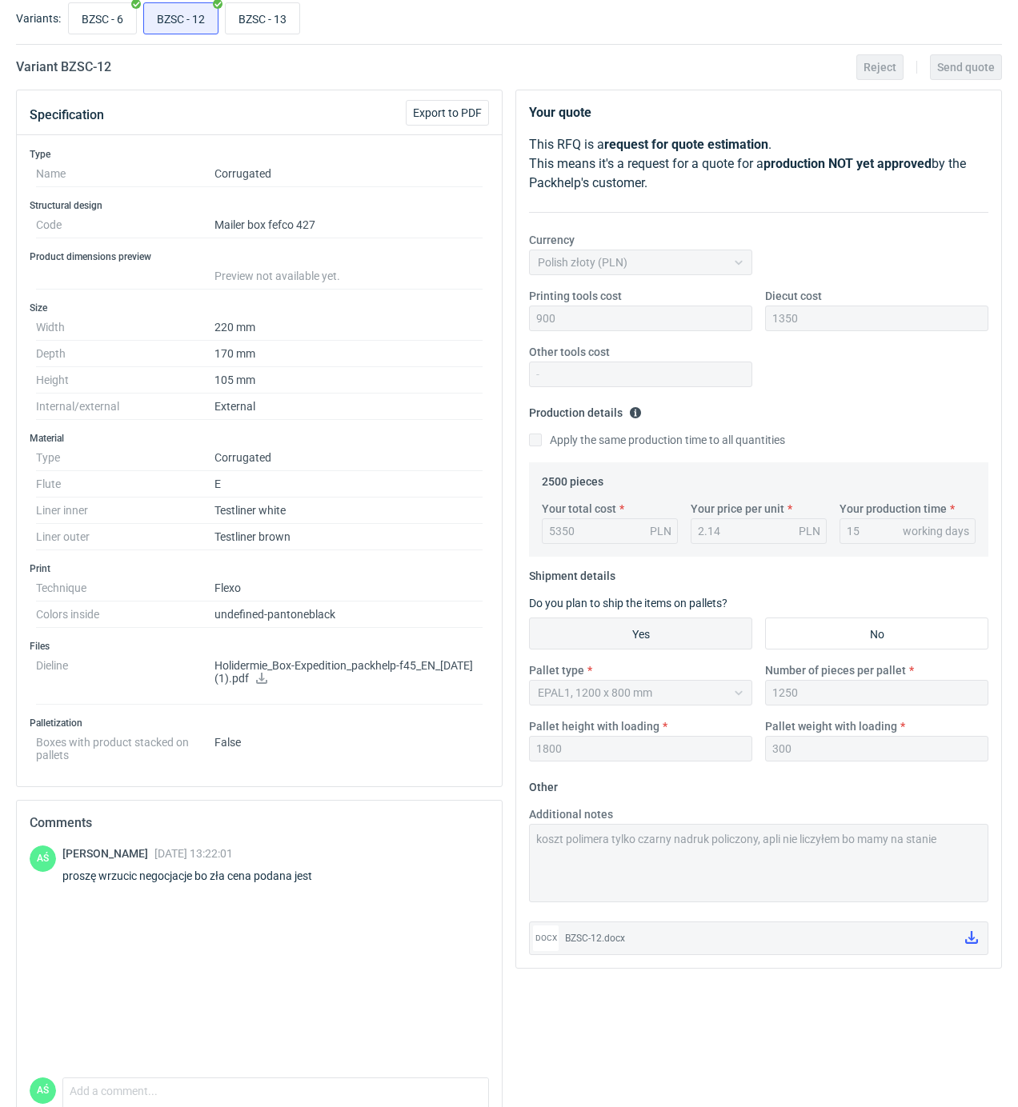
scroll to position [0, 0]
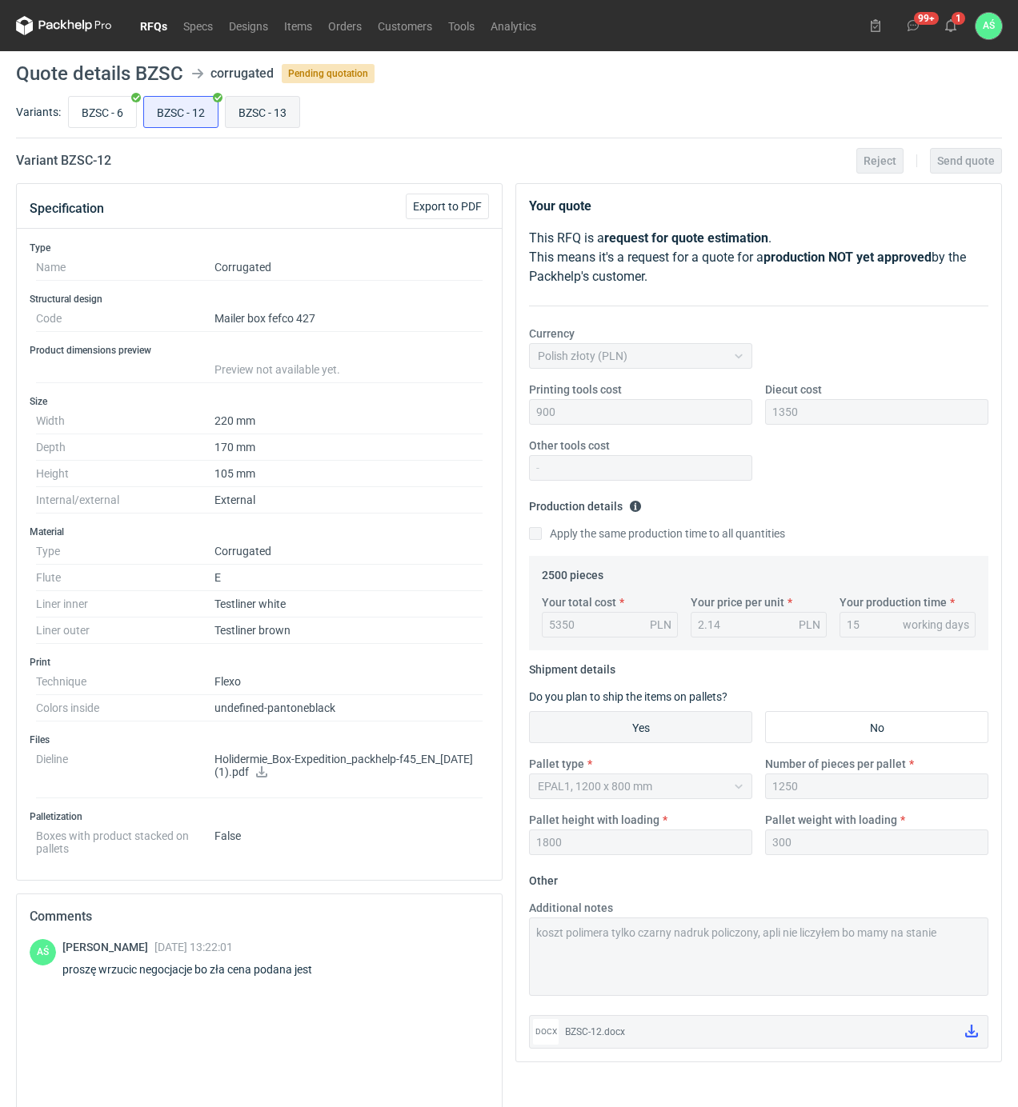
click at [240, 102] on input "BZSC - 13" at bounding box center [263, 112] width 74 height 30
radio input "true"
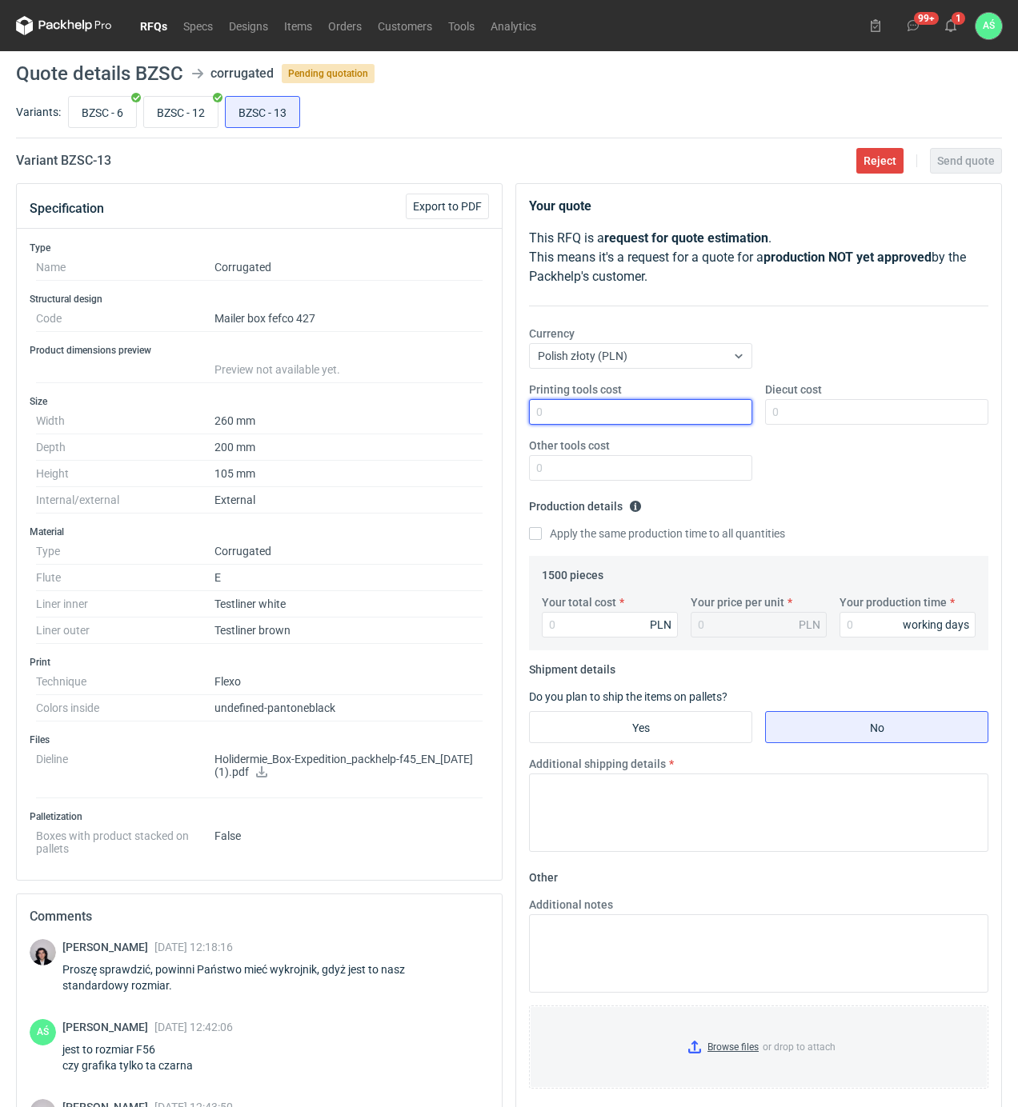
click at [711, 417] on input "Printing tools cost" at bounding box center [640, 412] width 223 height 26
type input "450"
click at [197, 107] on input "BZSC - 12" at bounding box center [181, 112] width 74 height 30
radio input "true"
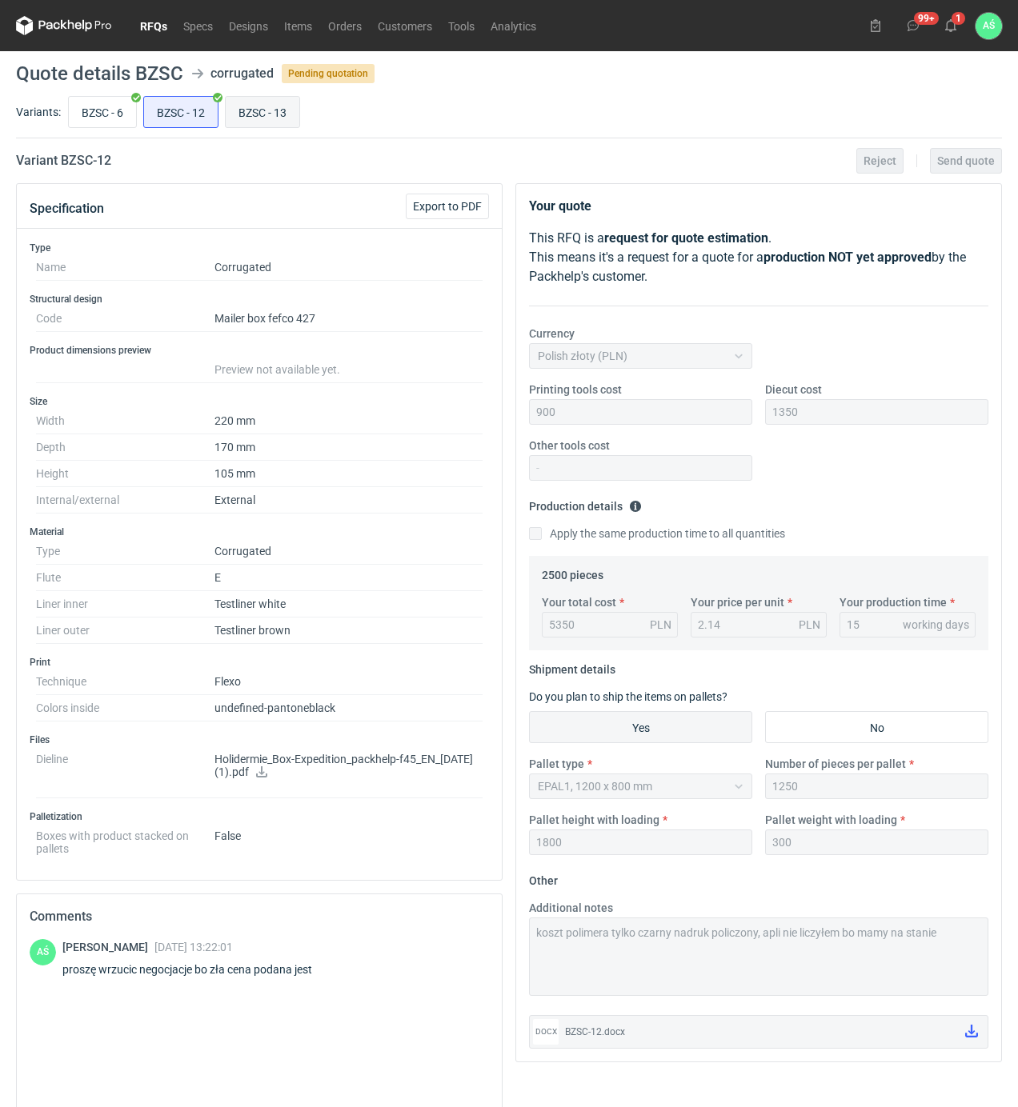
click at [264, 114] on input "BZSC - 13" at bounding box center [263, 112] width 74 height 30
radio input "true"
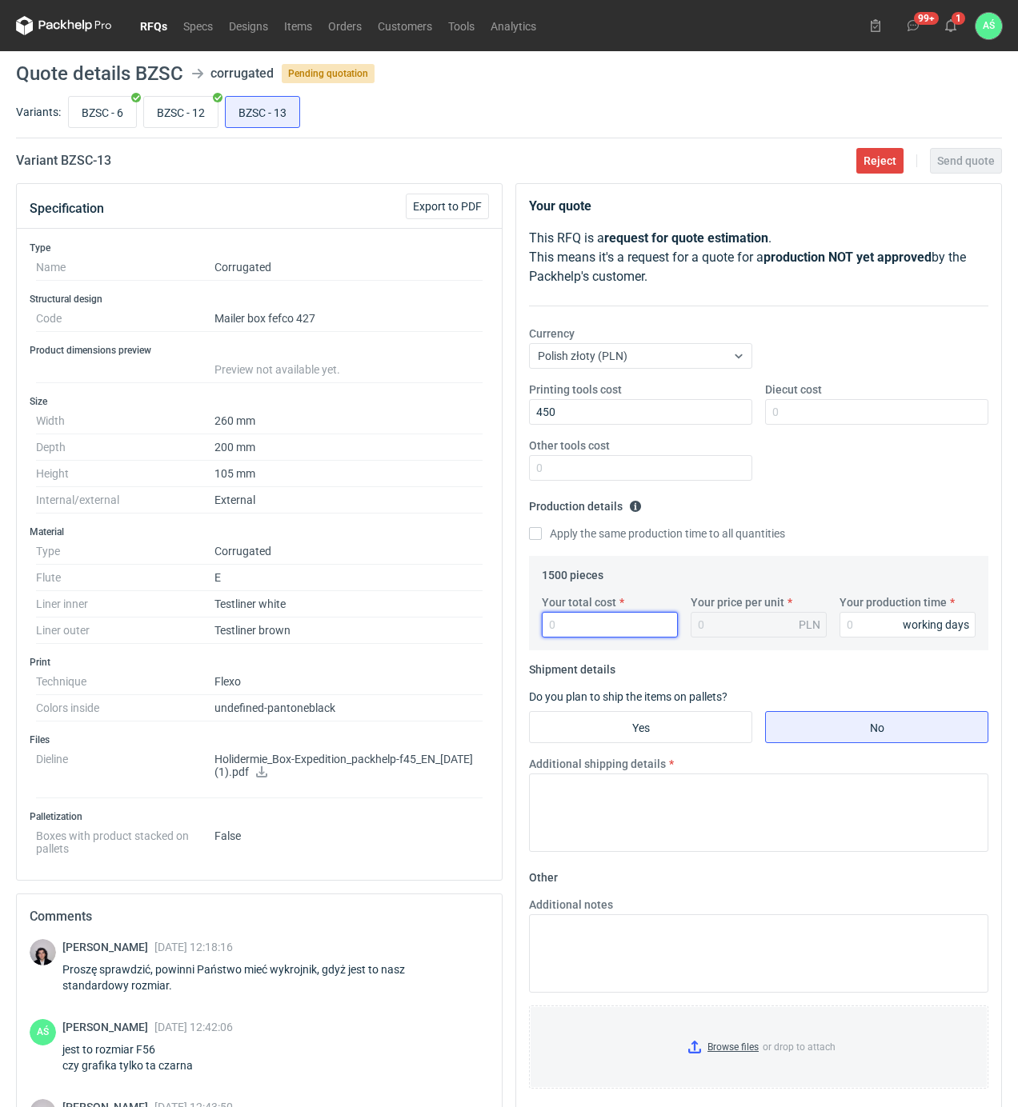
click at [562, 624] on input "Your total cost" at bounding box center [610, 625] width 136 height 26
type input "2430"
type input "1.62"
type input "15"
click at [650, 727] on input "Yes" at bounding box center [641, 727] width 222 height 30
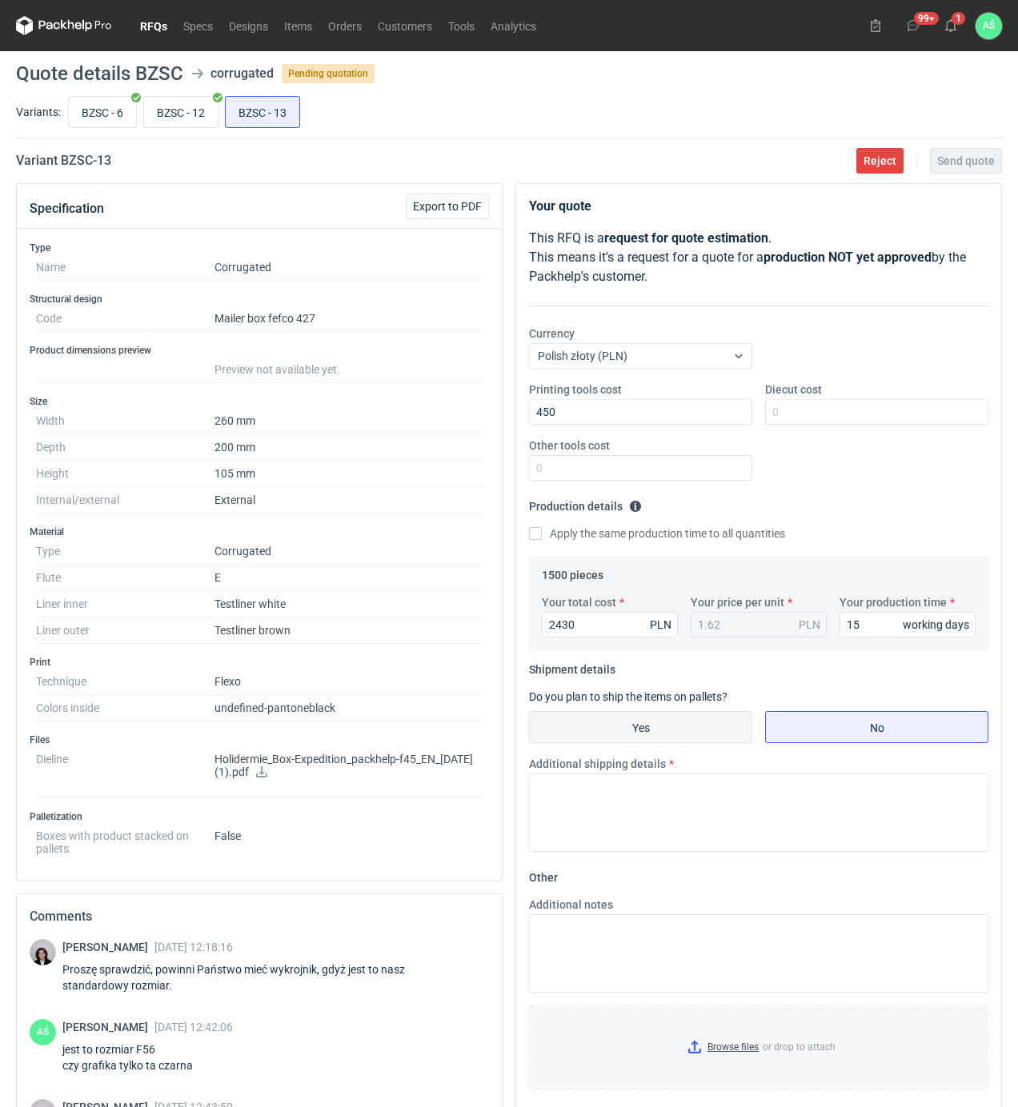
radio input "true"
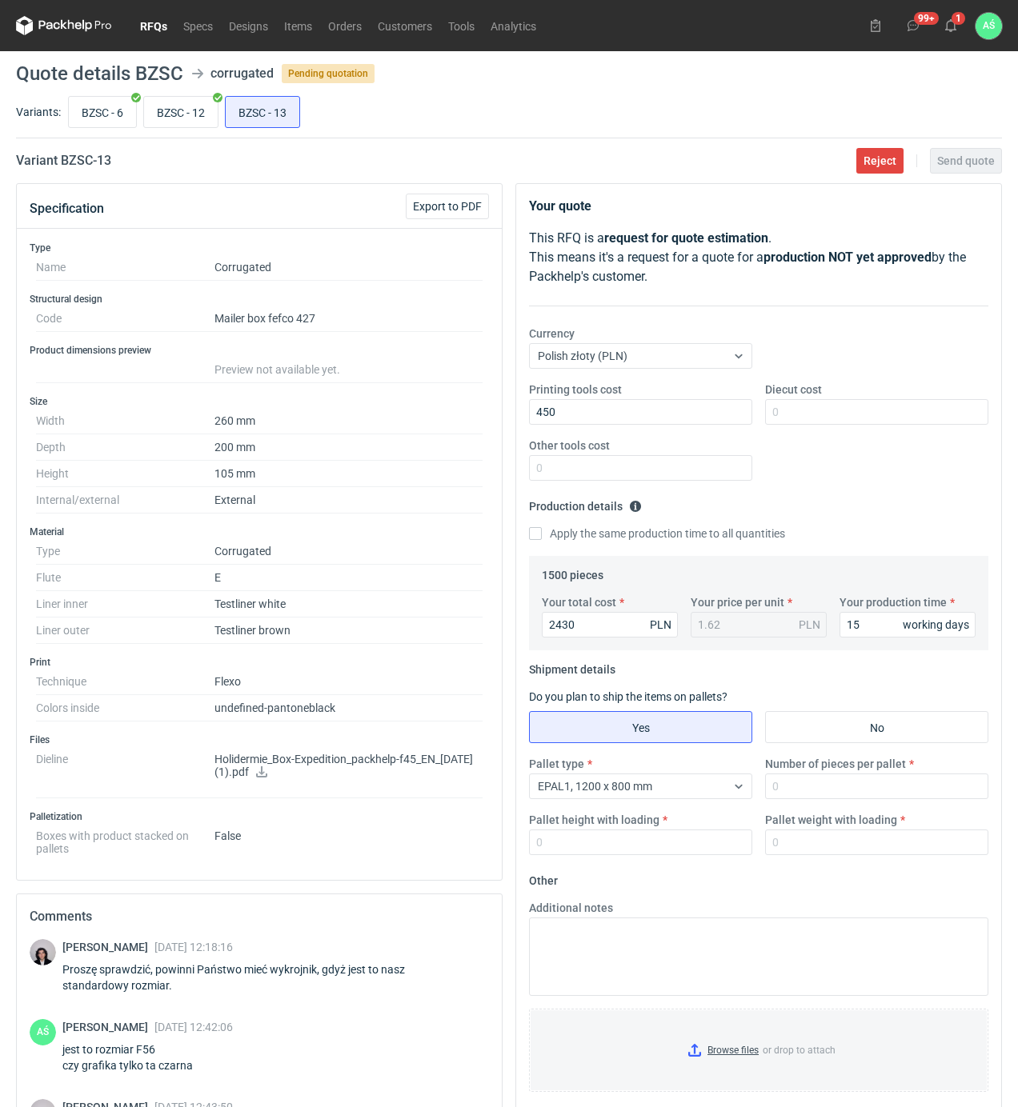
drag, startPoint x: 827, startPoint y: 802, endPoint x: 818, endPoint y: 795, distance: 11.4
click at [827, 801] on div "Pallet type EPAL1, 1200 x 800 mm Number of pieces per pallet Pallet height with…" at bounding box center [758, 812] width 472 height 112
drag, startPoint x: 818, startPoint y: 795, endPoint x: 827, endPoint y: 791, distance: 9.4
click at [820, 794] on input "Number of pieces per pallet" at bounding box center [876, 787] width 223 height 26
type input "1500"
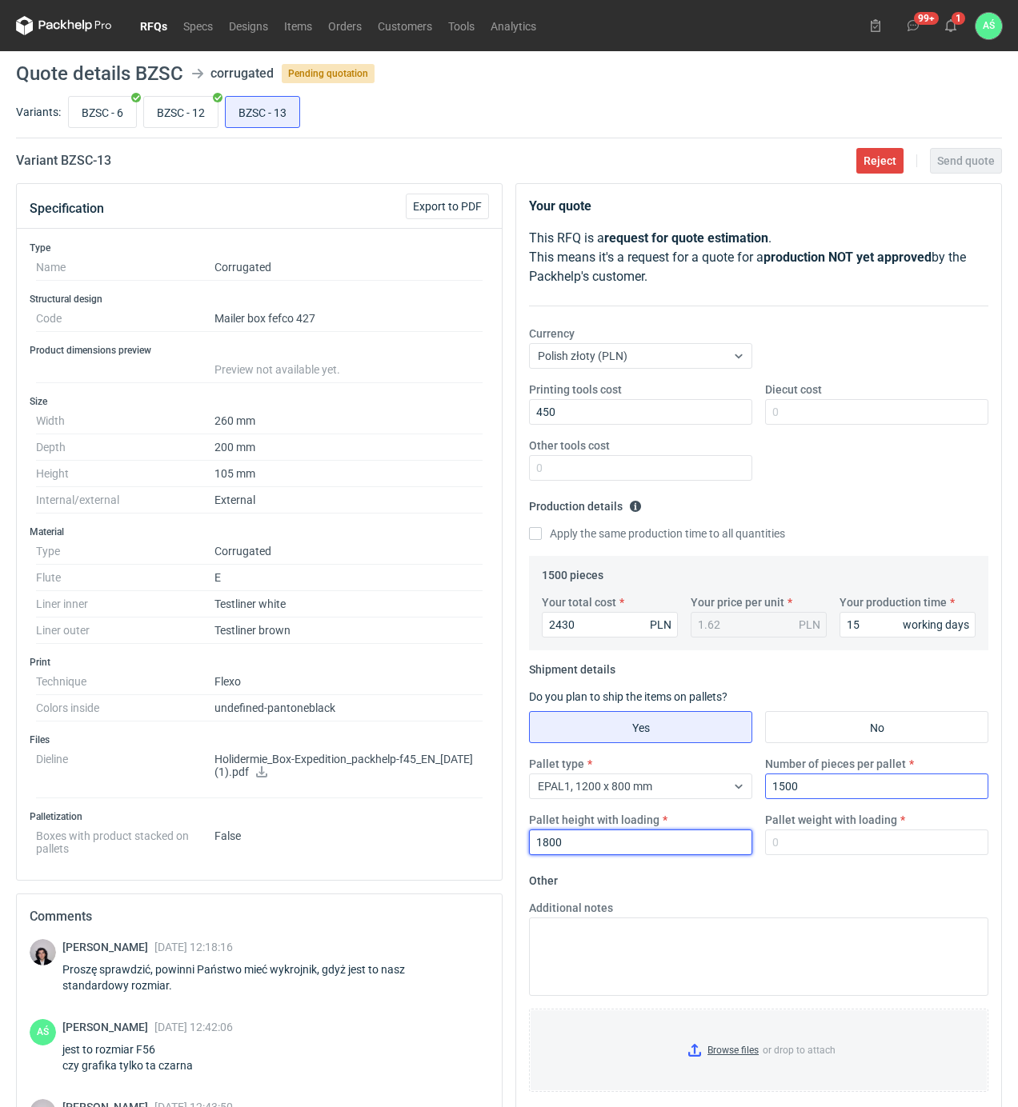
type input "1800"
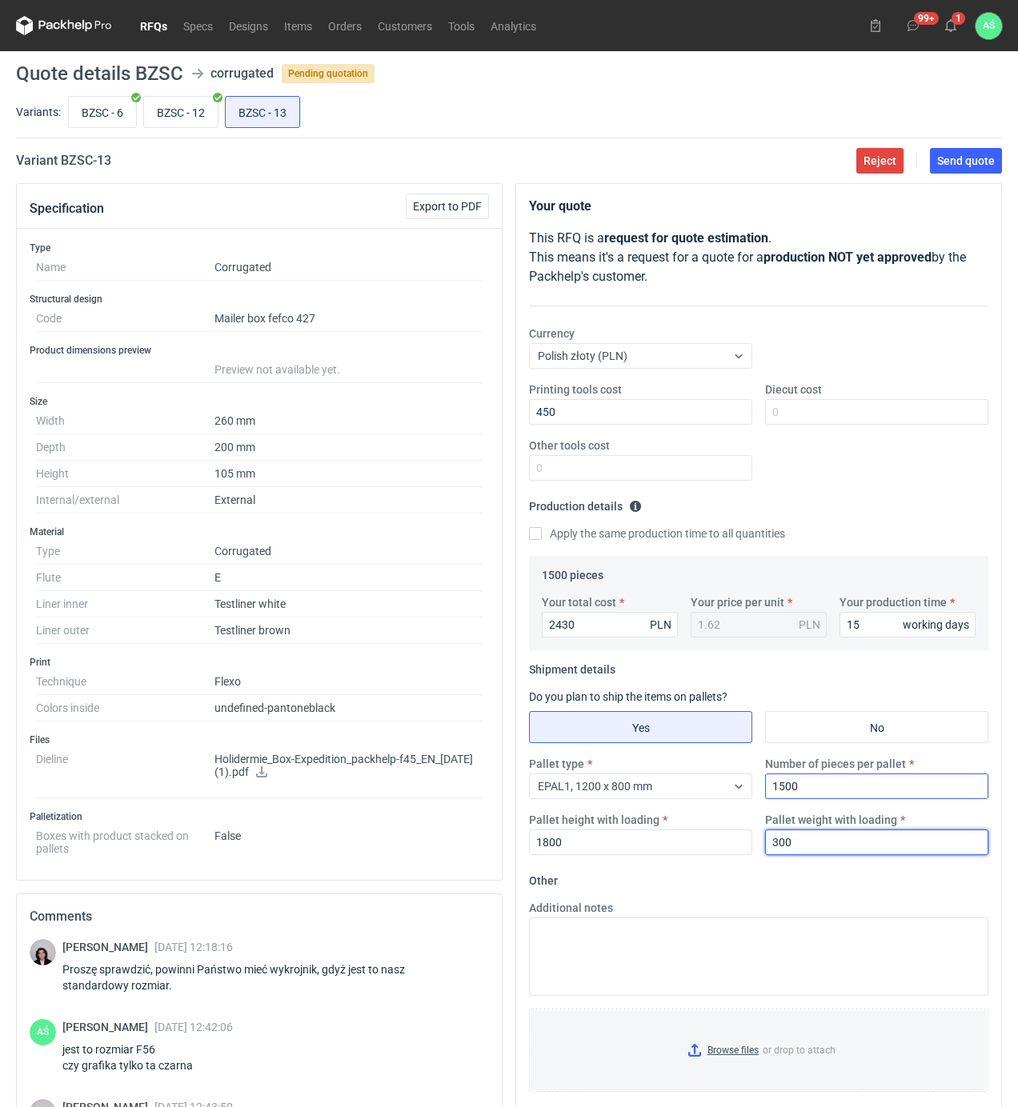
type input "300"
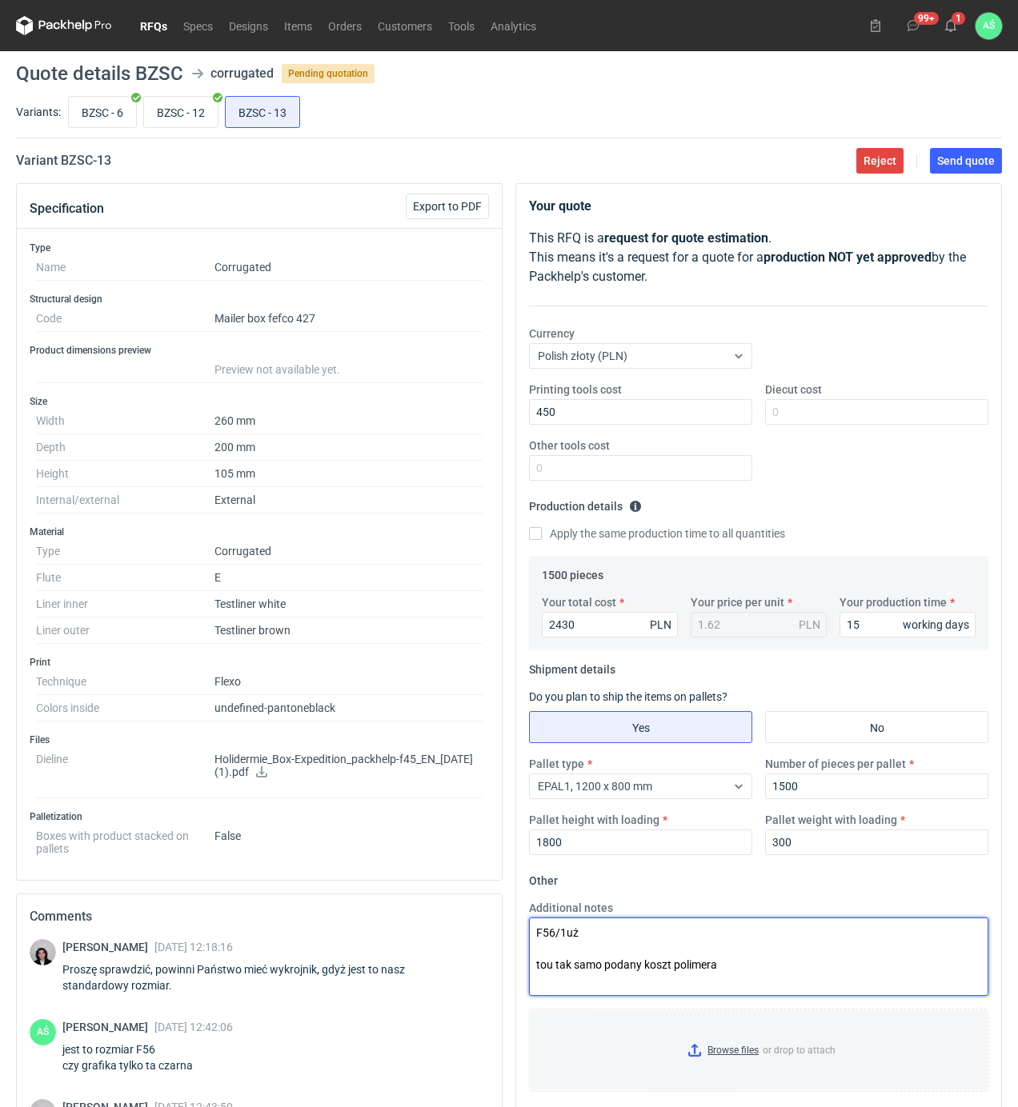
click at [541, 971] on textarea "F56/1uż tou tak samo podany koszt polimera" at bounding box center [758, 957] width 459 height 78
click at [741, 973] on textarea "F56/1uż tu tak samo podany koszt polimera" at bounding box center [758, 957] width 459 height 78
type textarea "F56/1uż tu tak samo podany koszt polimera tylko druku czarnego"
click at [727, 1059] on input "Browse files or drop to attach" at bounding box center [758, 1051] width 456 height 80
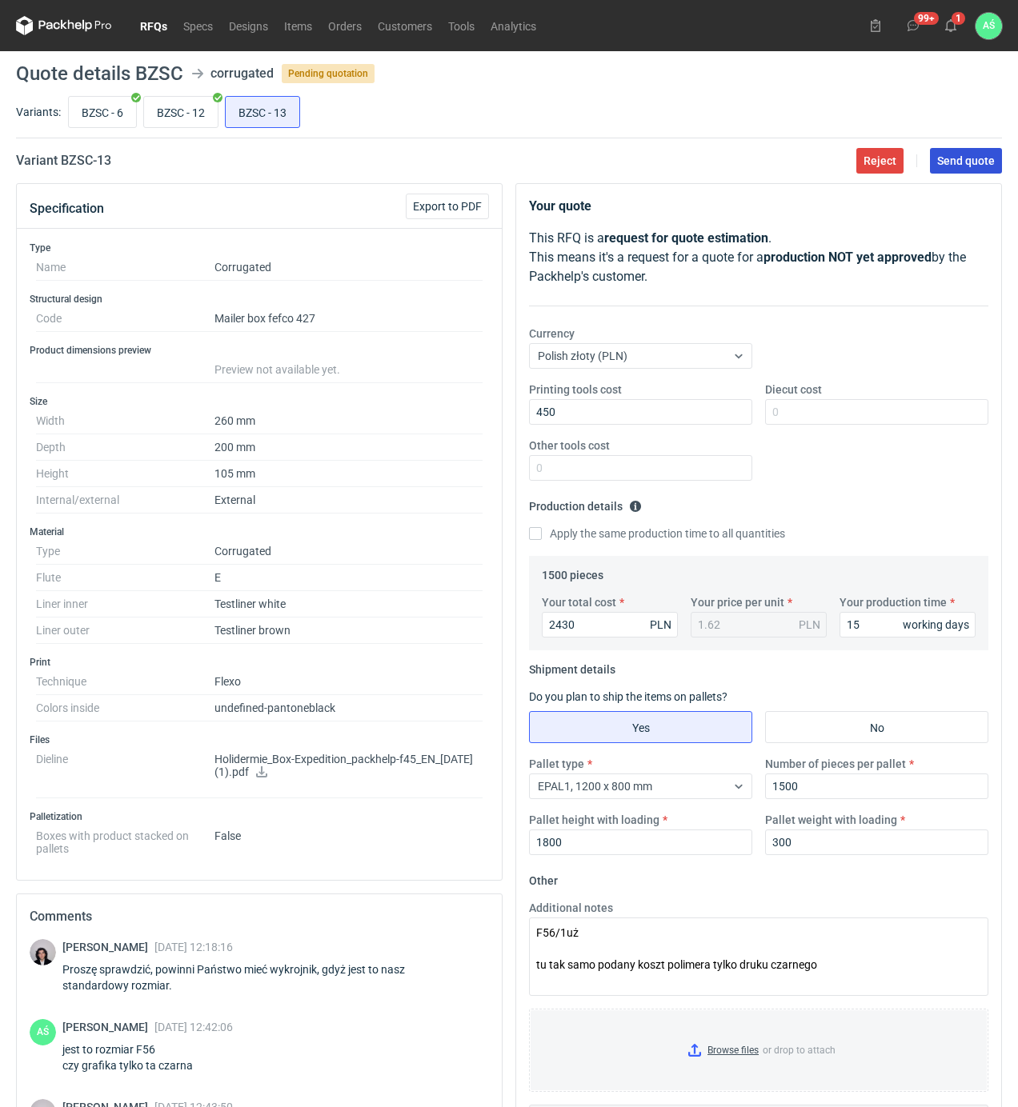
click at [983, 147] on main "Quote details BZSC corrugated Pending quotation Variants: BZSC - 6 BZSC - 12 BZ…" at bounding box center [509, 664] width 999 height 1227
click at [983, 155] on span "Send quote" at bounding box center [966, 160] width 58 height 11
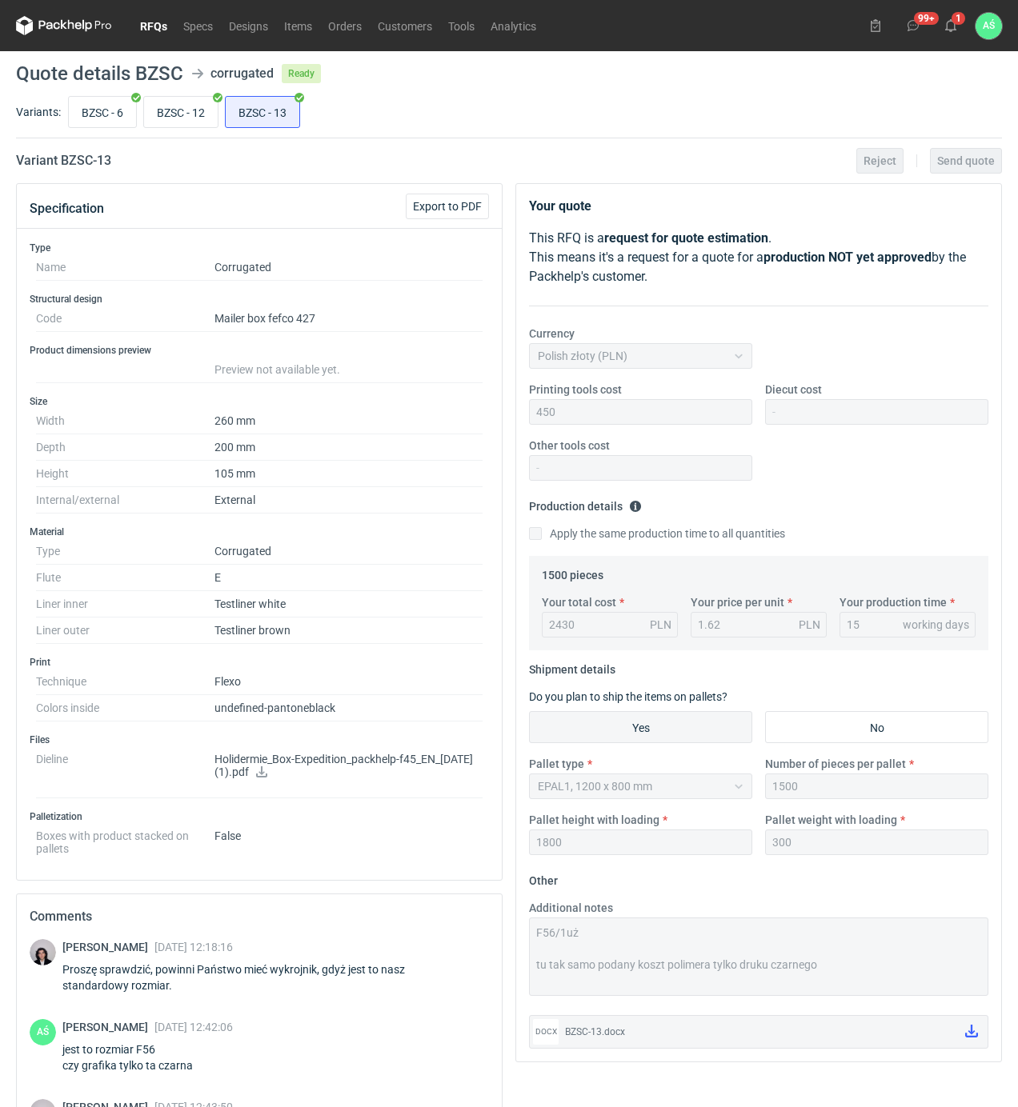
click at [563, 128] on div "BZSC - 6 BZSC - 12 BZSC - 13" at bounding box center [533, 112] width 937 height 38
click at [951, 27] on icon at bounding box center [950, 25] width 13 height 13
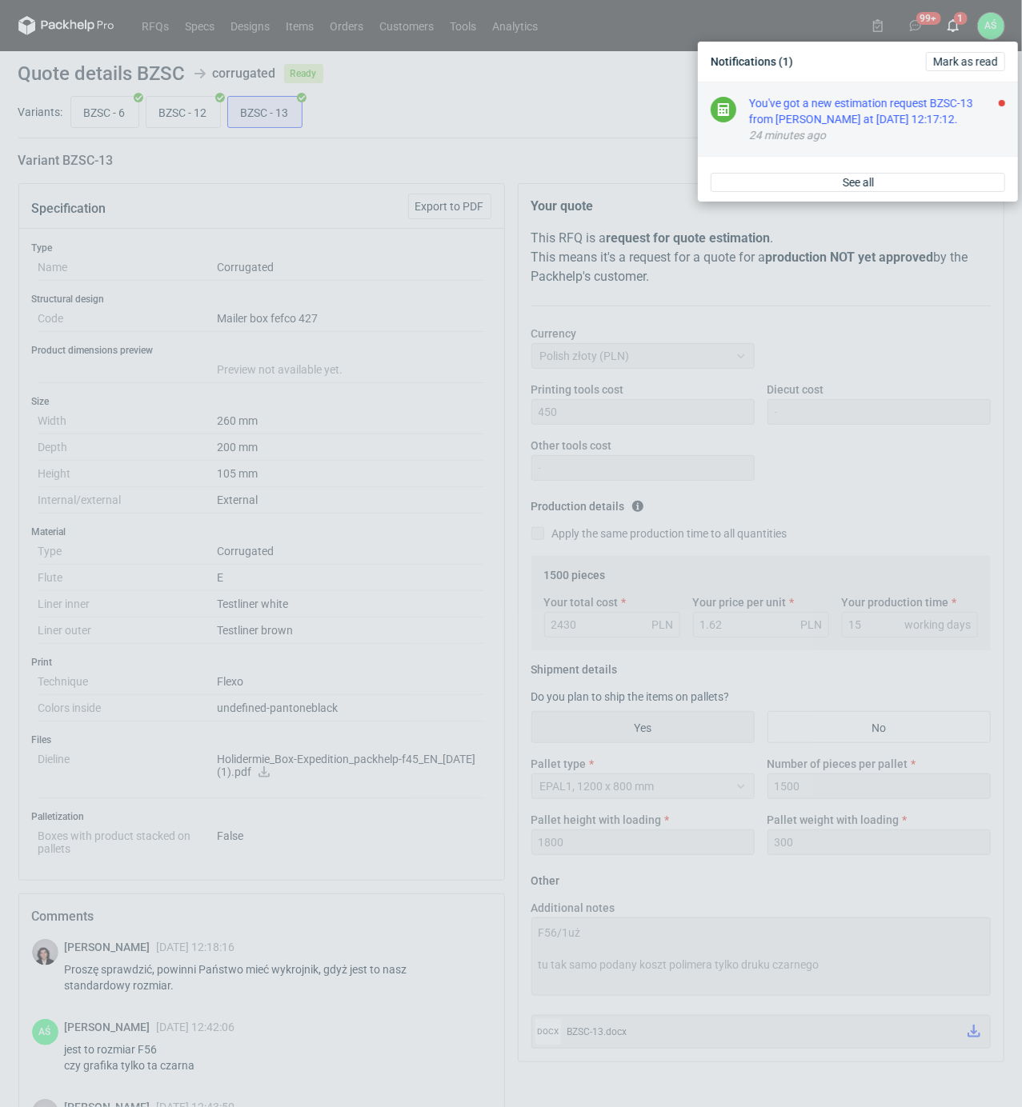
click at [963, 114] on div "You've got a new estimation request BZSC-13 from [PERSON_NAME] at [DATE] 12:17:…" at bounding box center [877, 111] width 256 height 32
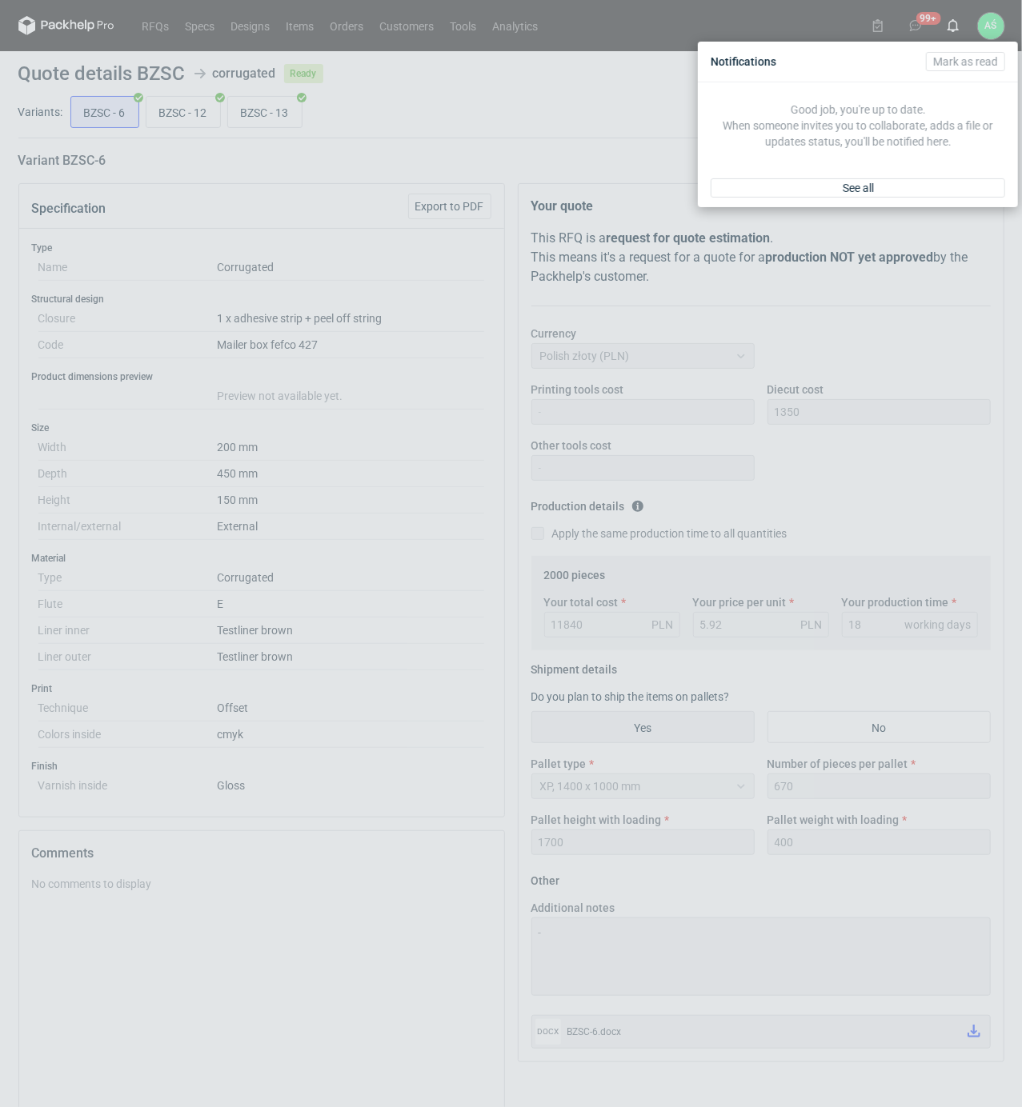
click at [512, 147] on div "Notifications [PERSON_NAME] as read Good job, you're up to date. When someone i…" at bounding box center [511, 553] width 1022 height 1107
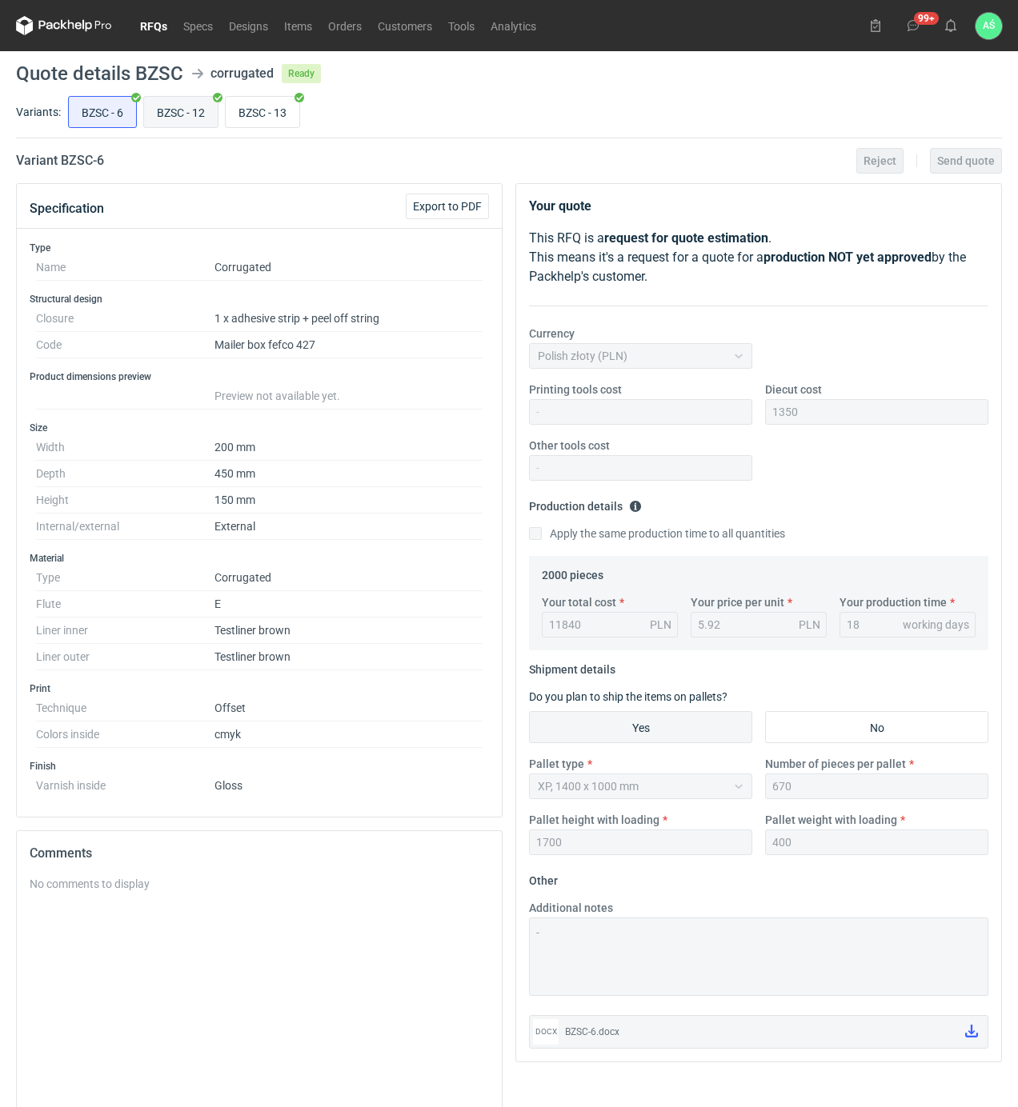
click at [202, 101] on input "BZSC - 12" at bounding box center [181, 112] width 74 height 30
radio input "true"
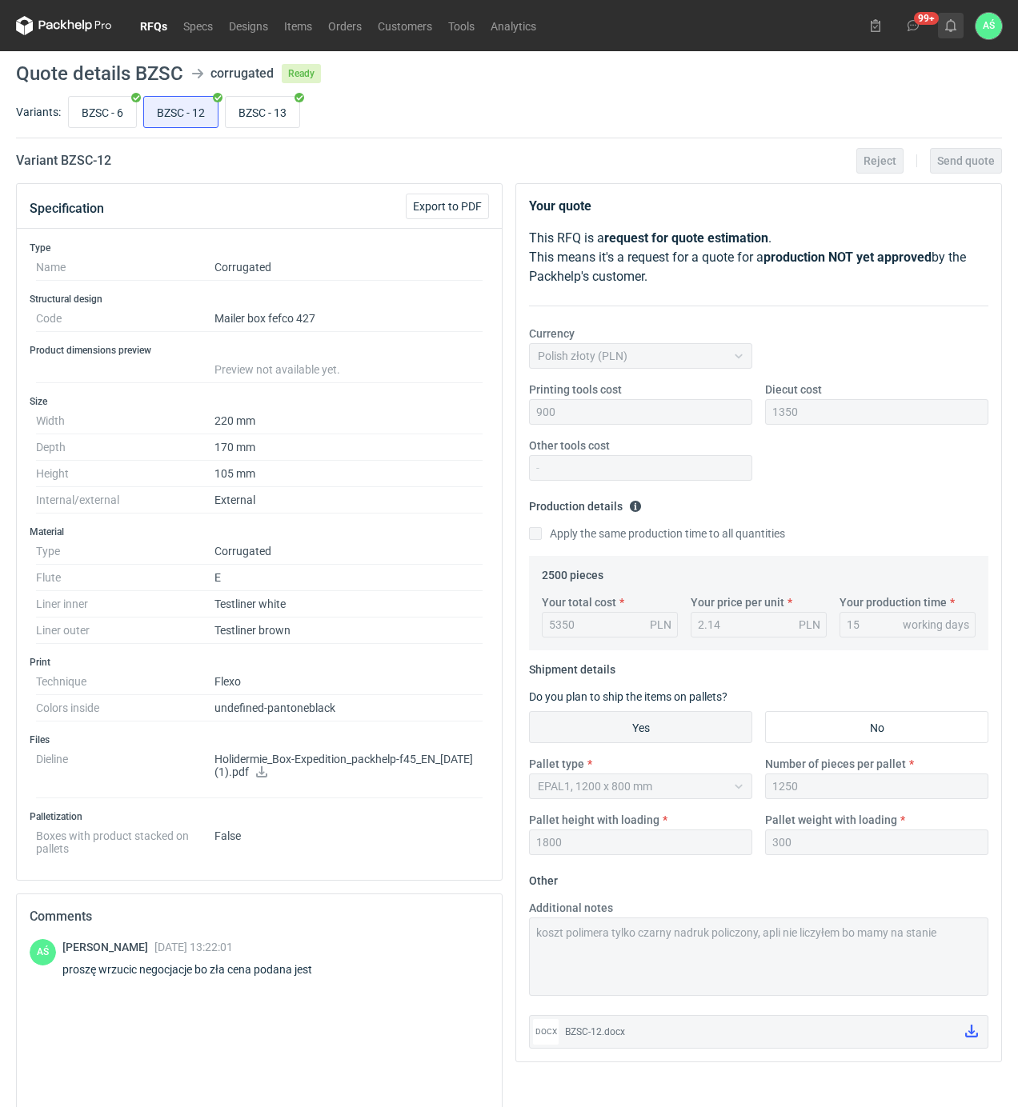
click at [958, 20] on button at bounding box center [951, 26] width 26 height 26
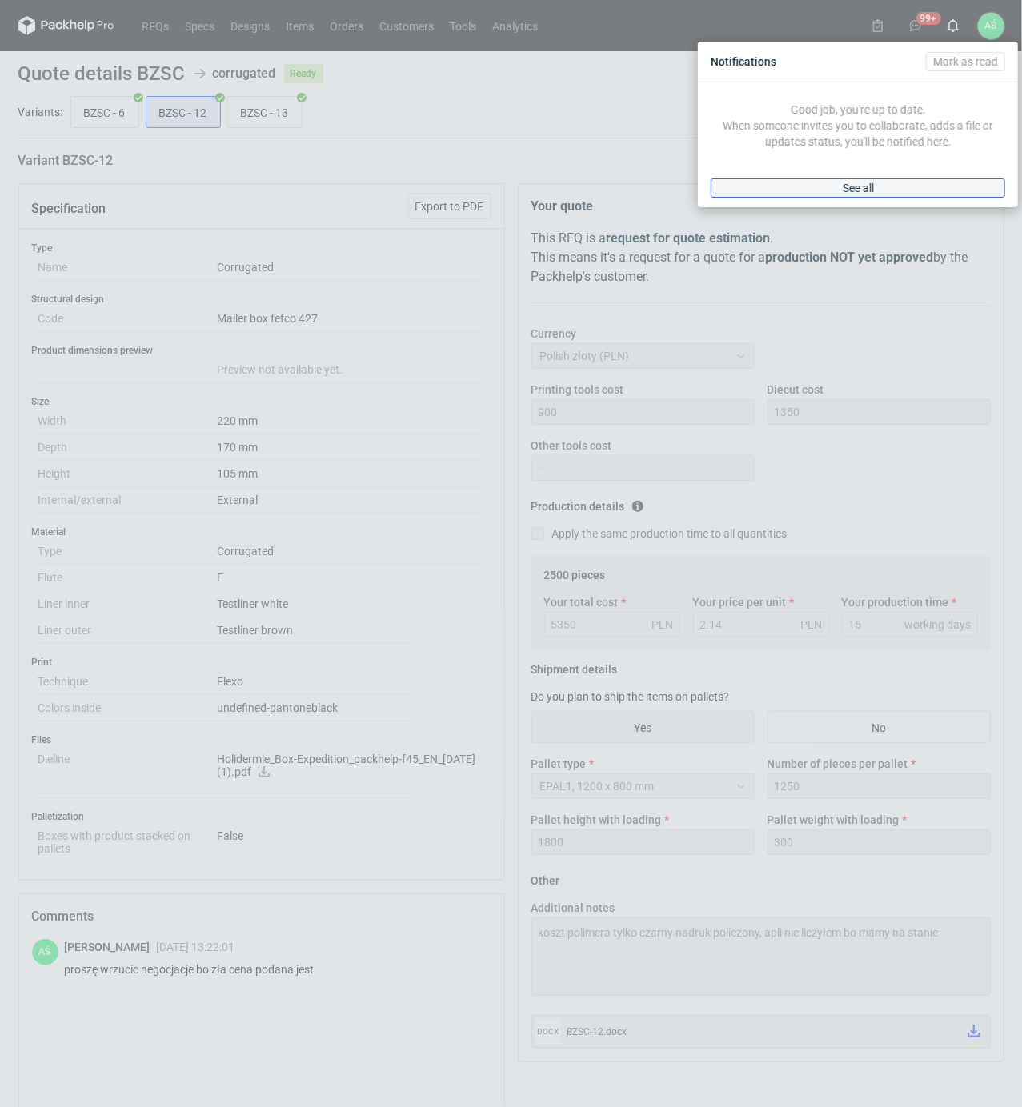
click at [891, 183] on link "See all" at bounding box center [858, 187] width 294 height 19
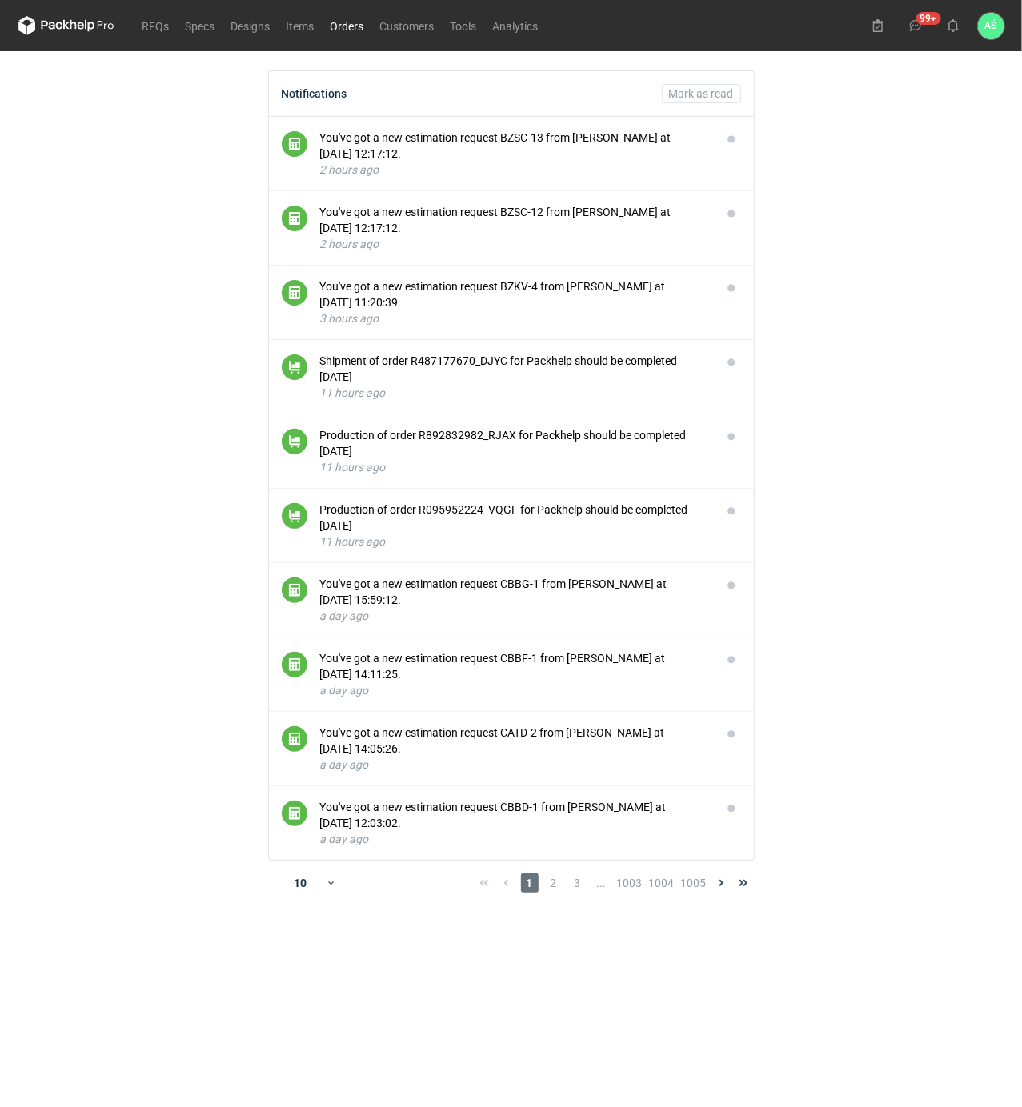
click at [354, 34] on link "Orders" at bounding box center [347, 25] width 50 height 19
